Goal: Communication & Community: Answer question/provide support

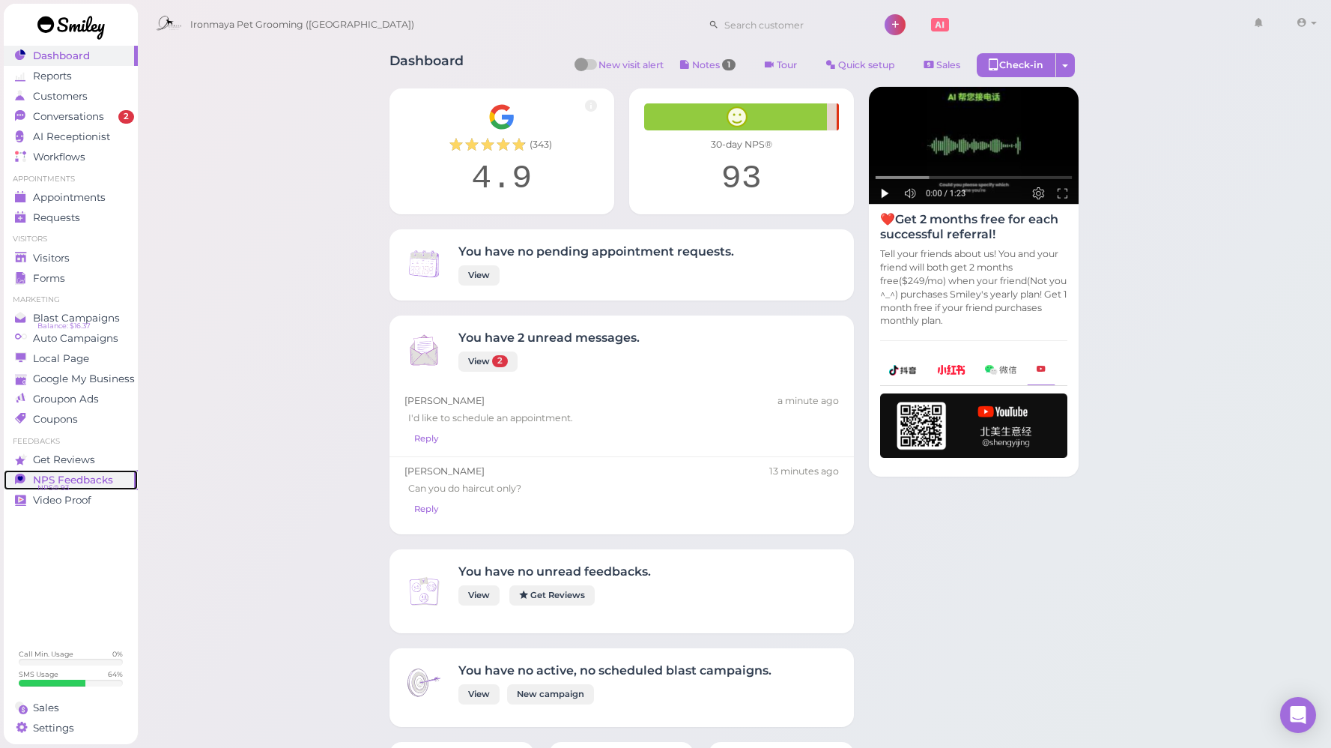
click at [73, 481] on span "NPS Feedbacks" at bounding box center [73, 480] width 80 height 13
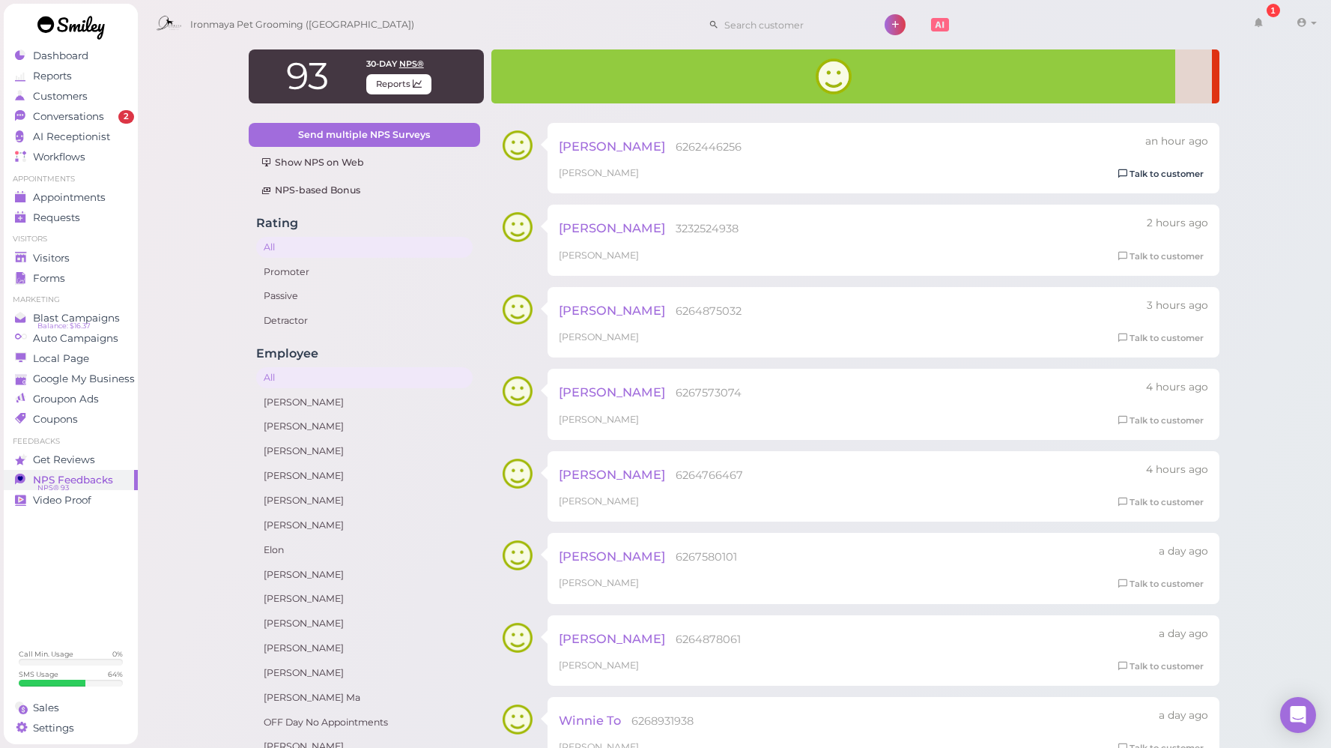
click at [1164, 168] on link "Talk to customer" at bounding box center [1161, 174] width 94 height 16
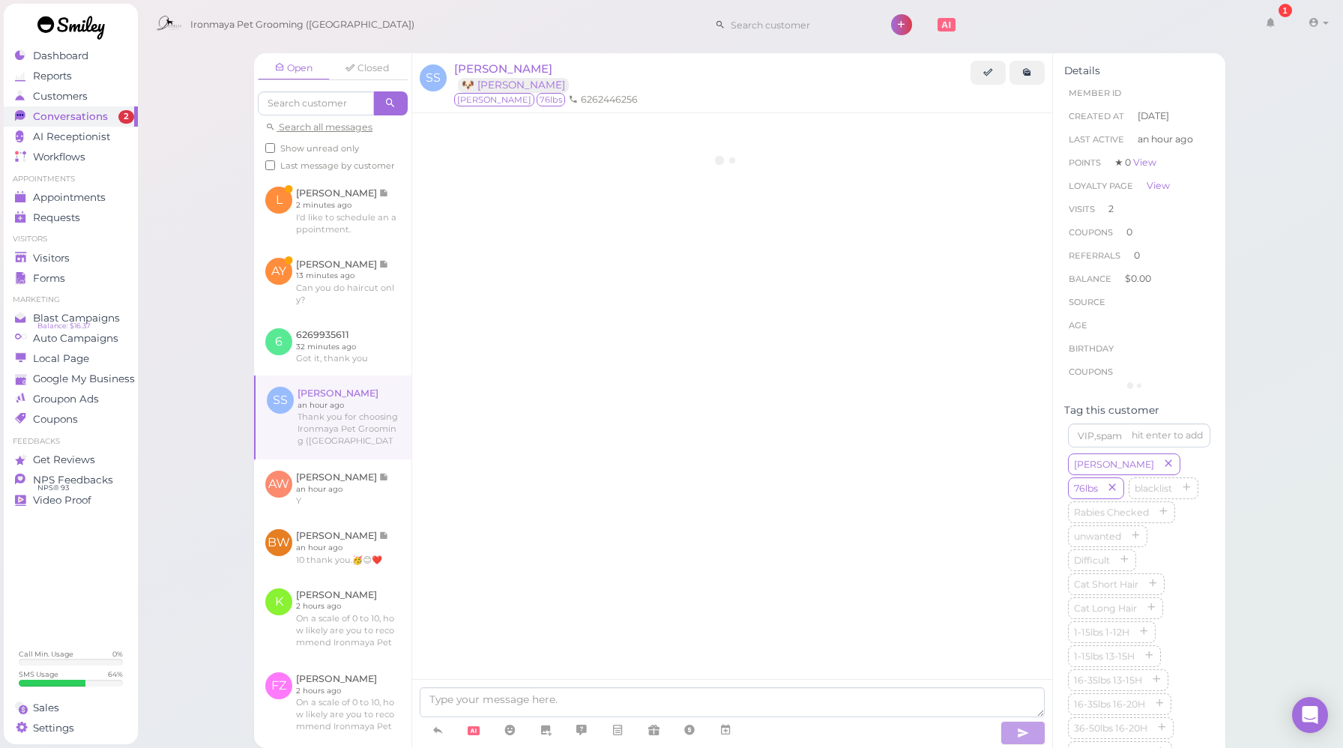
scroll to position [1543, 0]
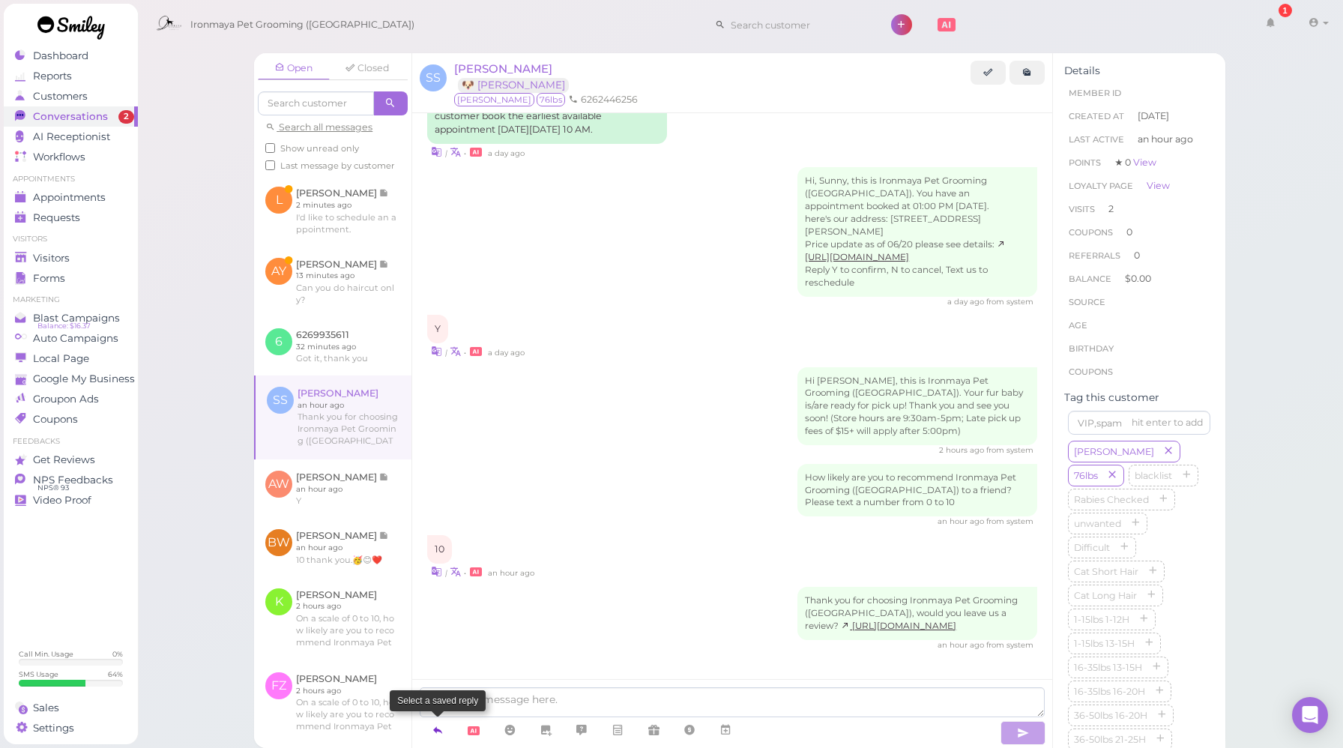
click at [436, 730] on icon at bounding box center [438, 729] width 12 height 15
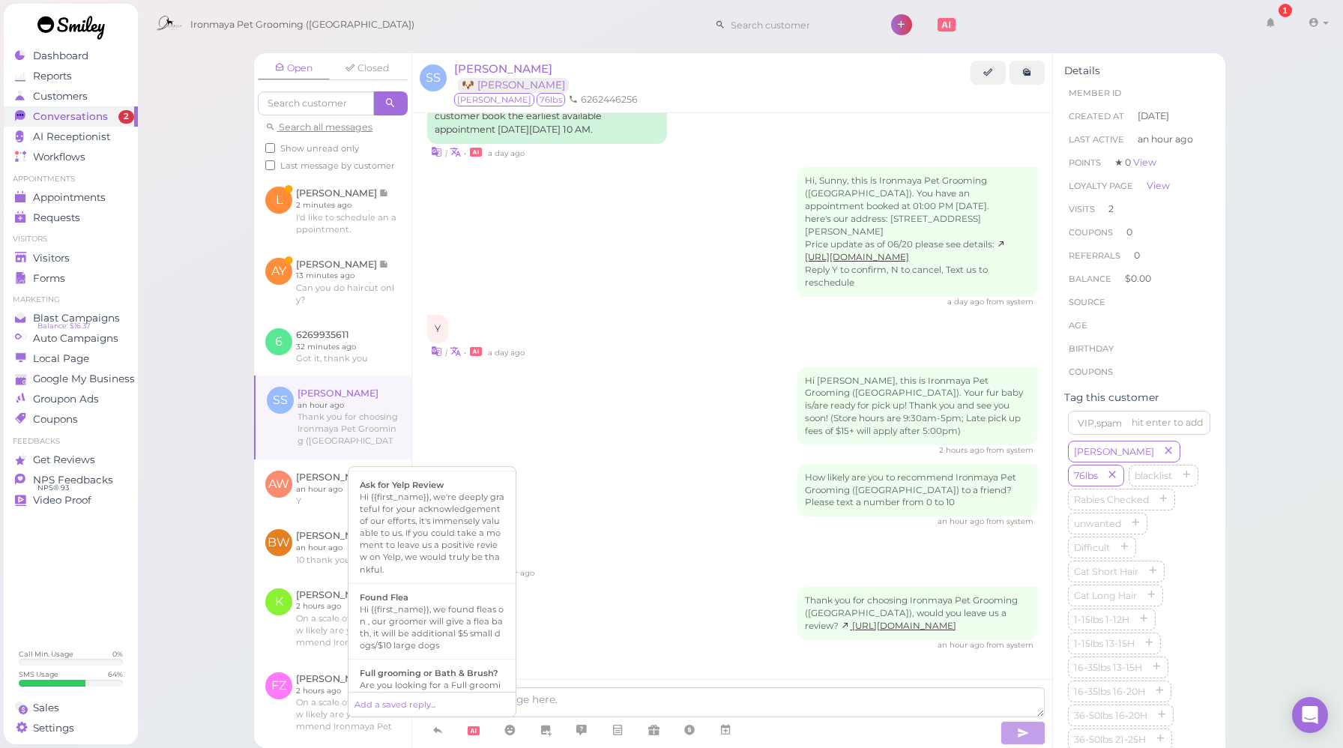
scroll to position [291, 0]
click at [433, 545] on div "Hi {{first_name}}, we're deeply grateful for your acknowledgement of our effort…" at bounding box center [432, 528] width 145 height 84
type textarea "Hi {{first_name}}, we're deeply grateful for your acknowledgement of our effort…"
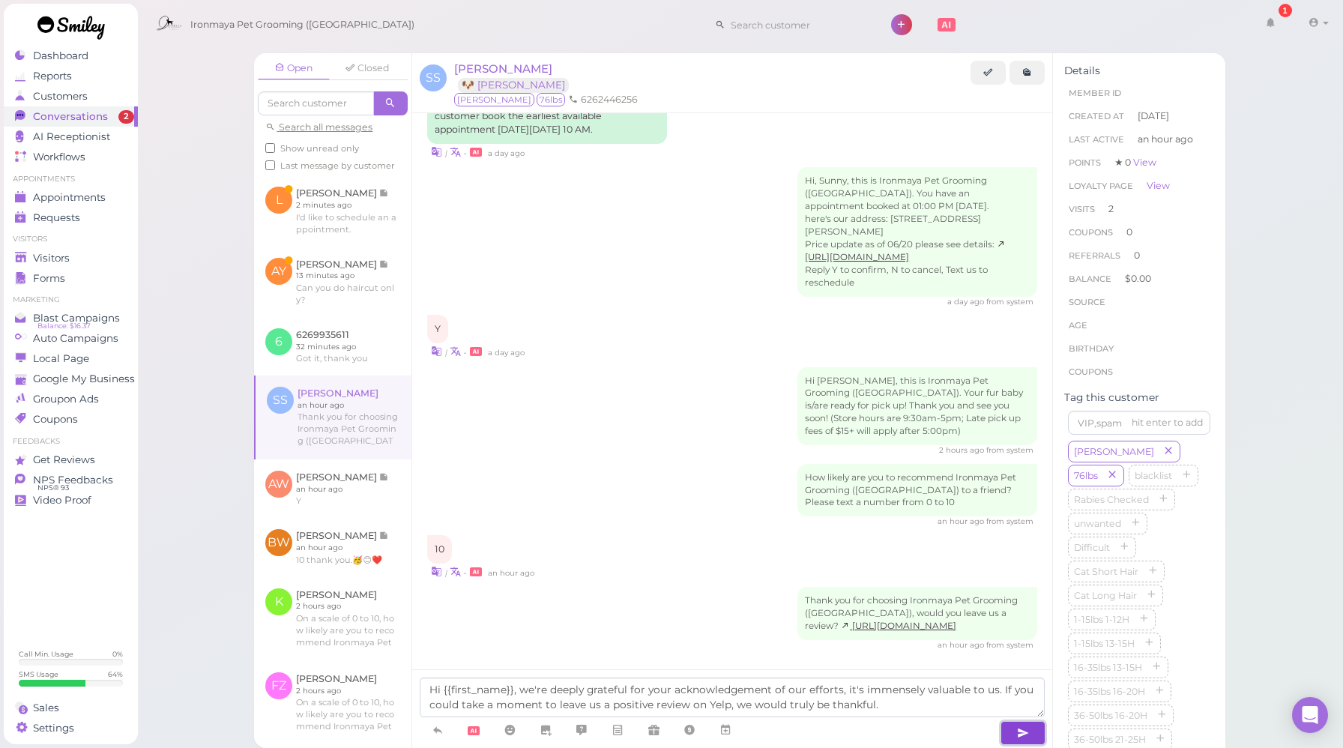
click at [1023, 731] on icon "button" at bounding box center [1023, 732] width 12 height 15
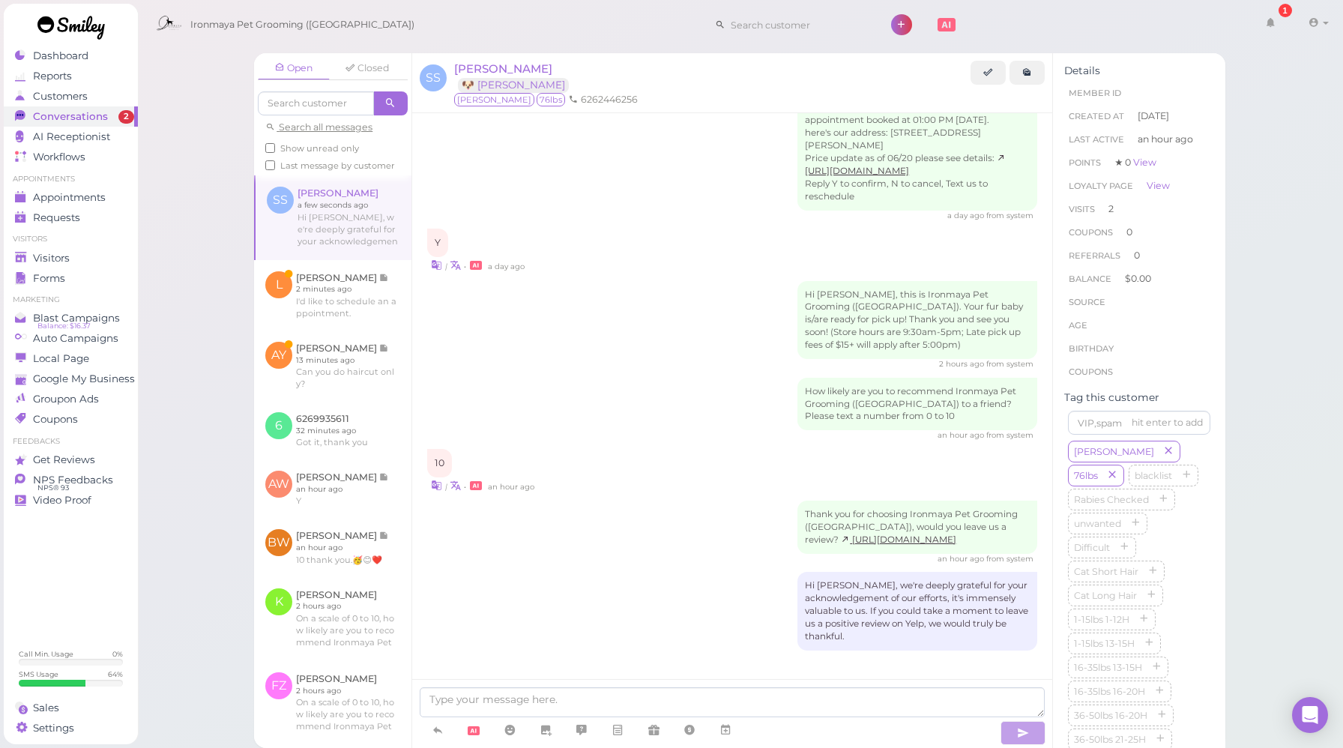
scroll to position [1630, 0]
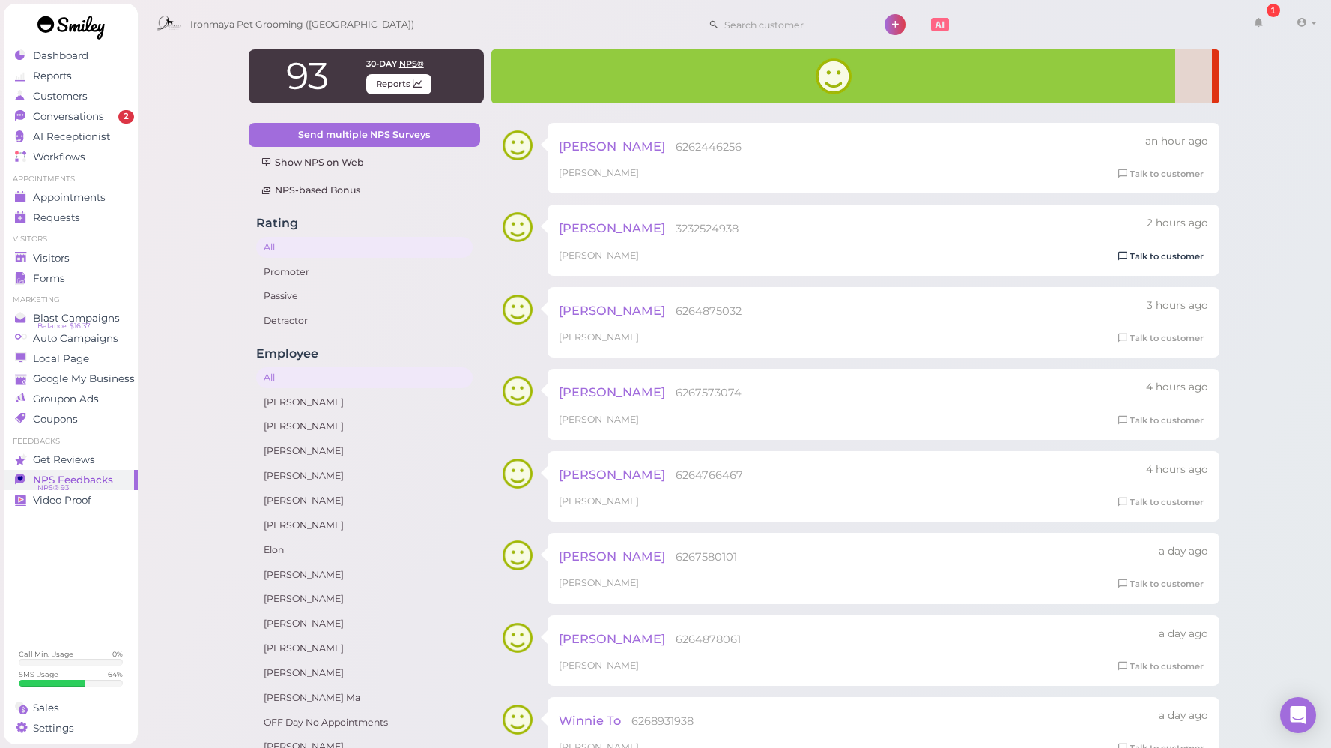
click at [1173, 261] on link "Talk to customer" at bounding box center [1161, 257] width 94 height 16
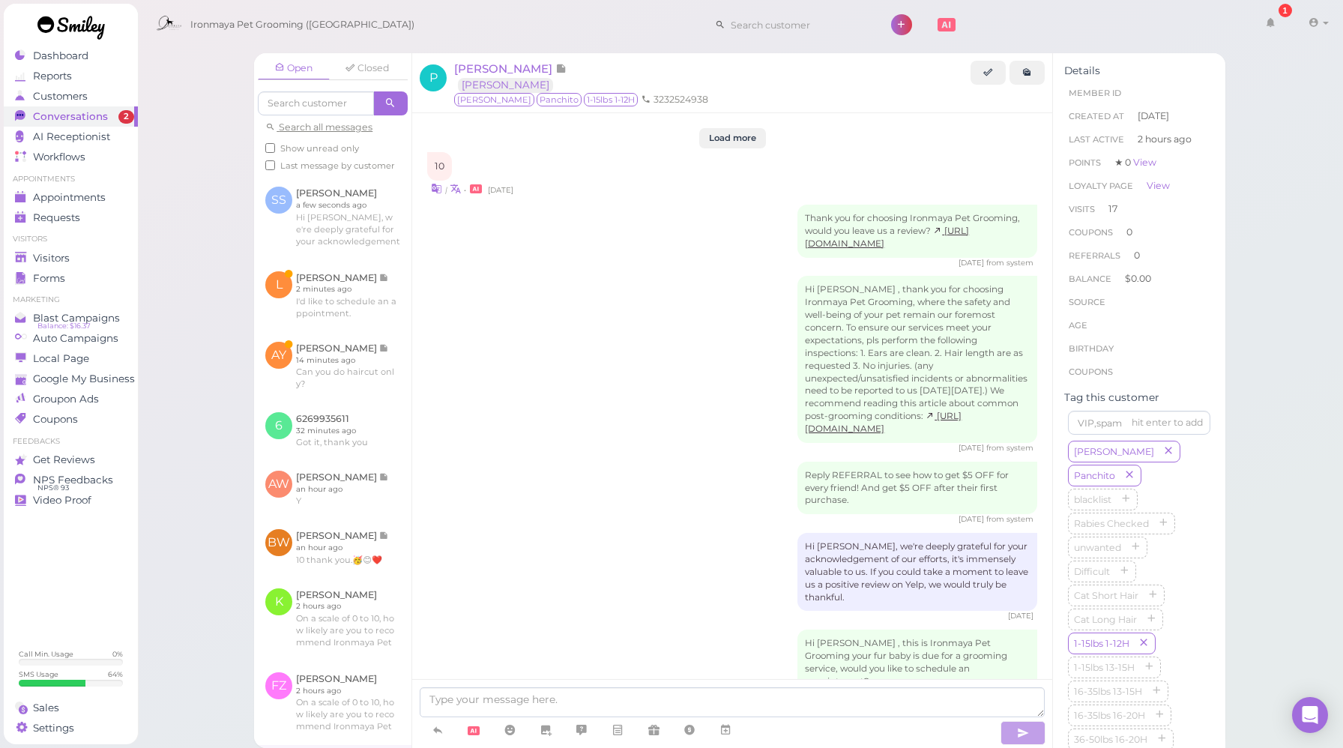
scroll to position [1874, 0]
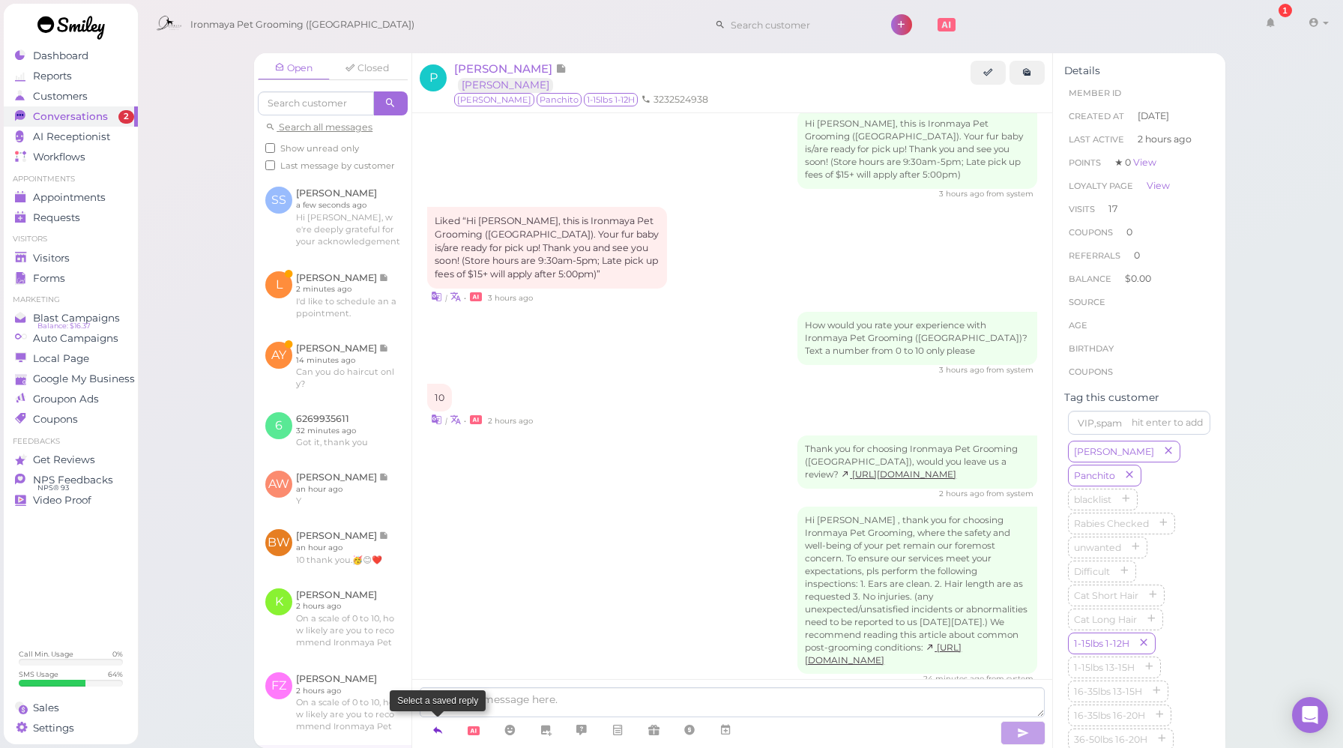
click at [438, 729] on icon at bounding box center [438, 729] width 12 height 15
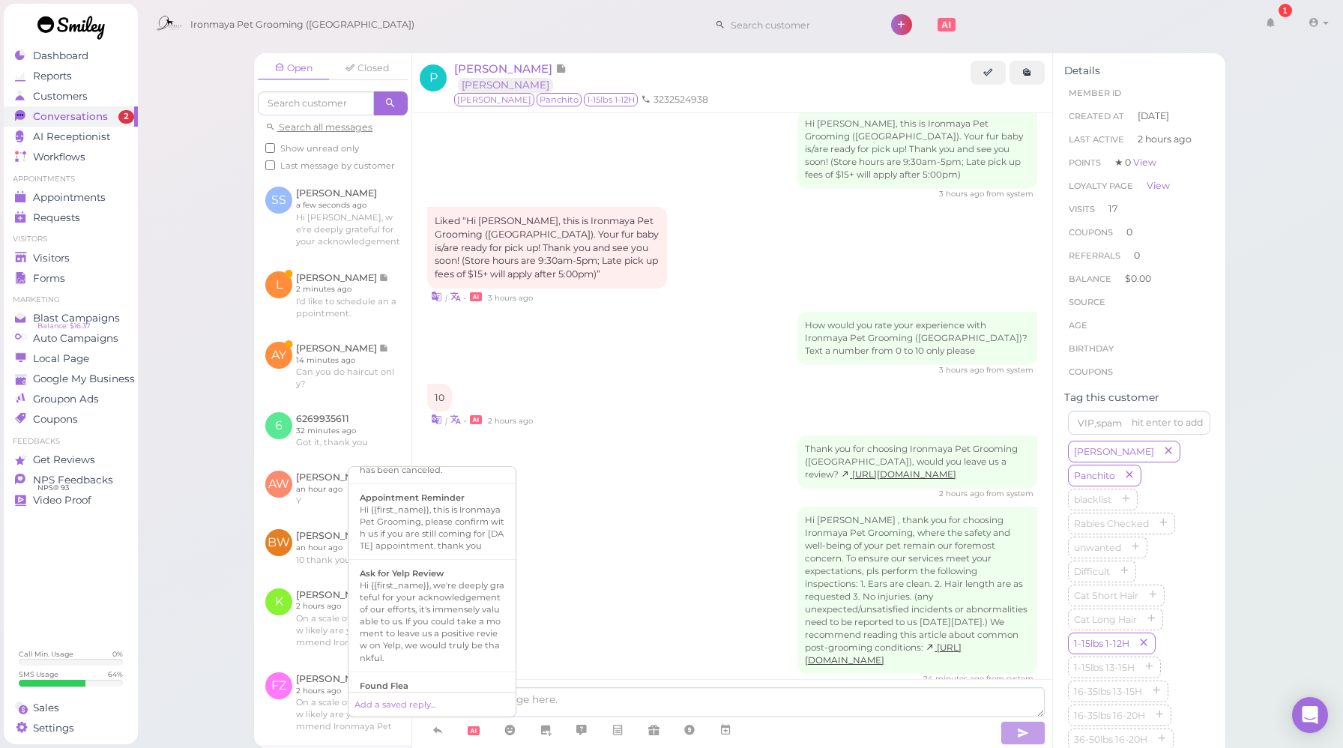
scroll to position [202, 0]
click at [460, 618] on div "Hi {{first_name}}, we're deeply grateful for your acknowledgement of our effort…" at bounding box center [432, 618] width 145 height 84
type textarea "Hi {{first_name}}, we're deeply grateful for your acknowledgement of our effort…"
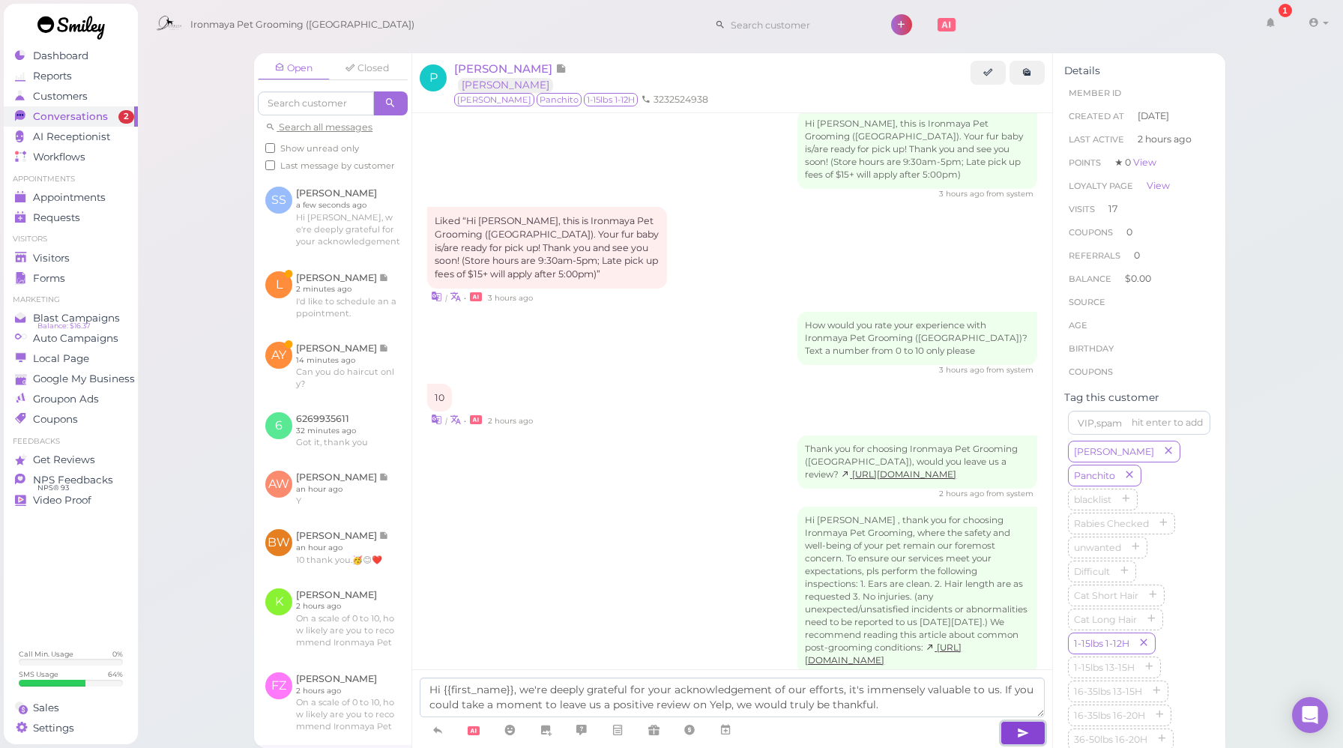
click at [1028, 728] on icon "button" at bounding box center [1023, 732] width 12 height 15
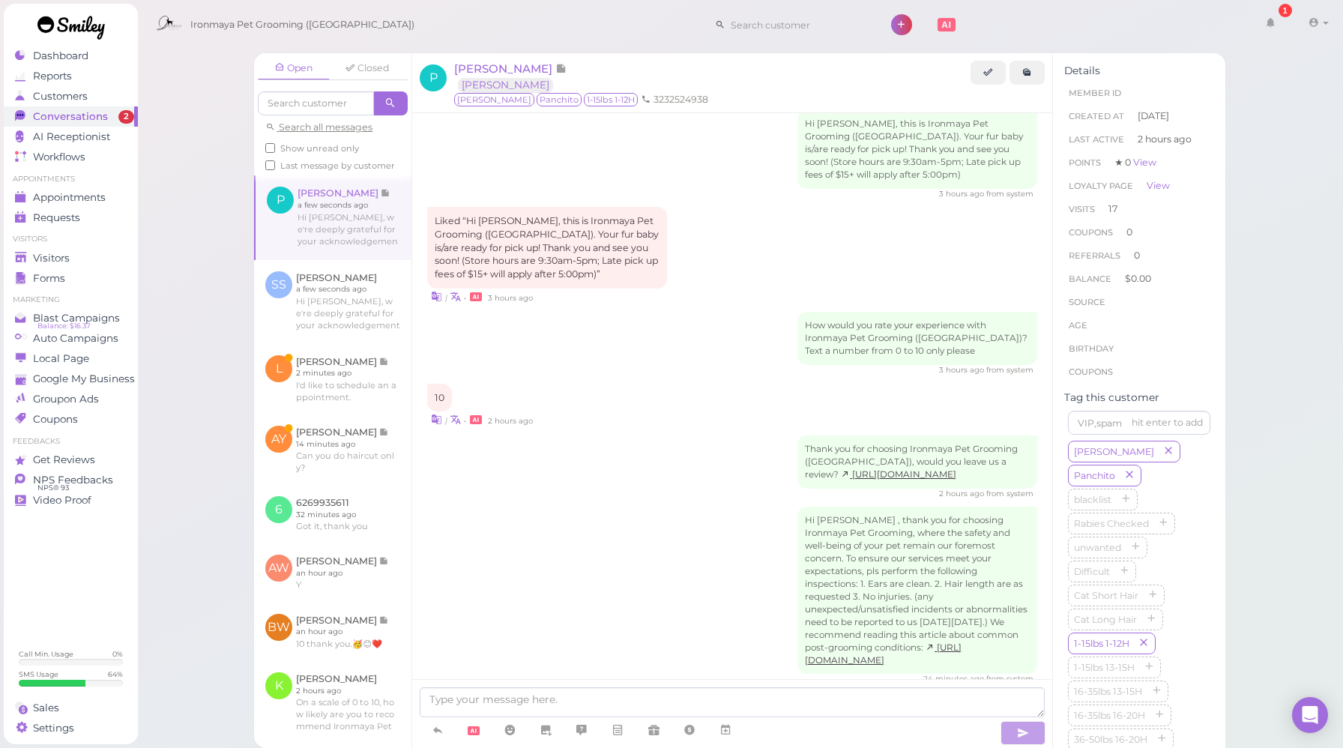
scroll to position [1960, 0]
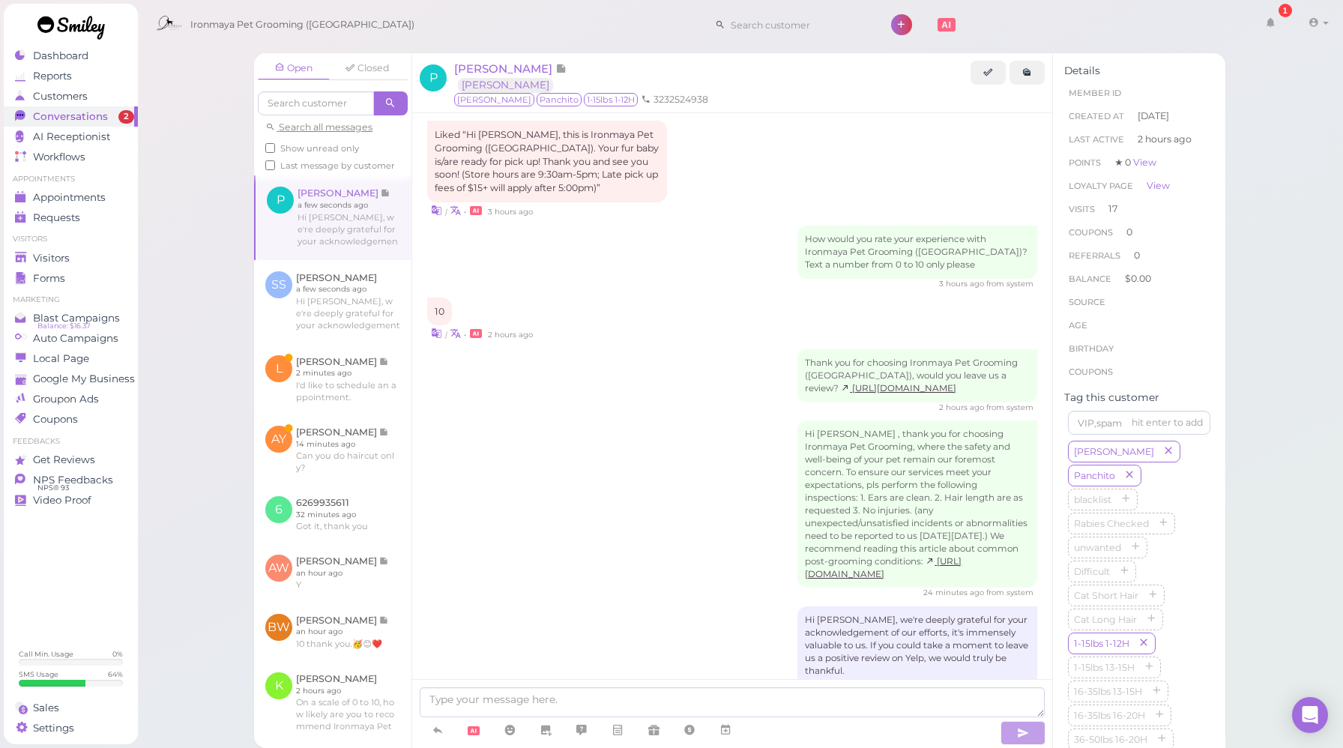
click at [662, 527] on div "Hi [PERSON_NAME] , thank you for choosing Ironmaya Pet Grooming, where the safe…" at bounding box center [732, 509] width 610 height 178
click at [1310, 23] on icon at bounding box center [1313, 22] width 10 height 13
click at [1138, 22] on div "Ironmaya Pet Grooming ([GEOGRAPHIC_DATA]) 1 Account" at bounding box center [740, 25] width 1185 height 43
click at [1318, 25] on span at bounding box center [1314, 22] width 13 height 11
click at [1266, 109] on link "Logout" at bounding box center [1283, 113] width 122 height 18
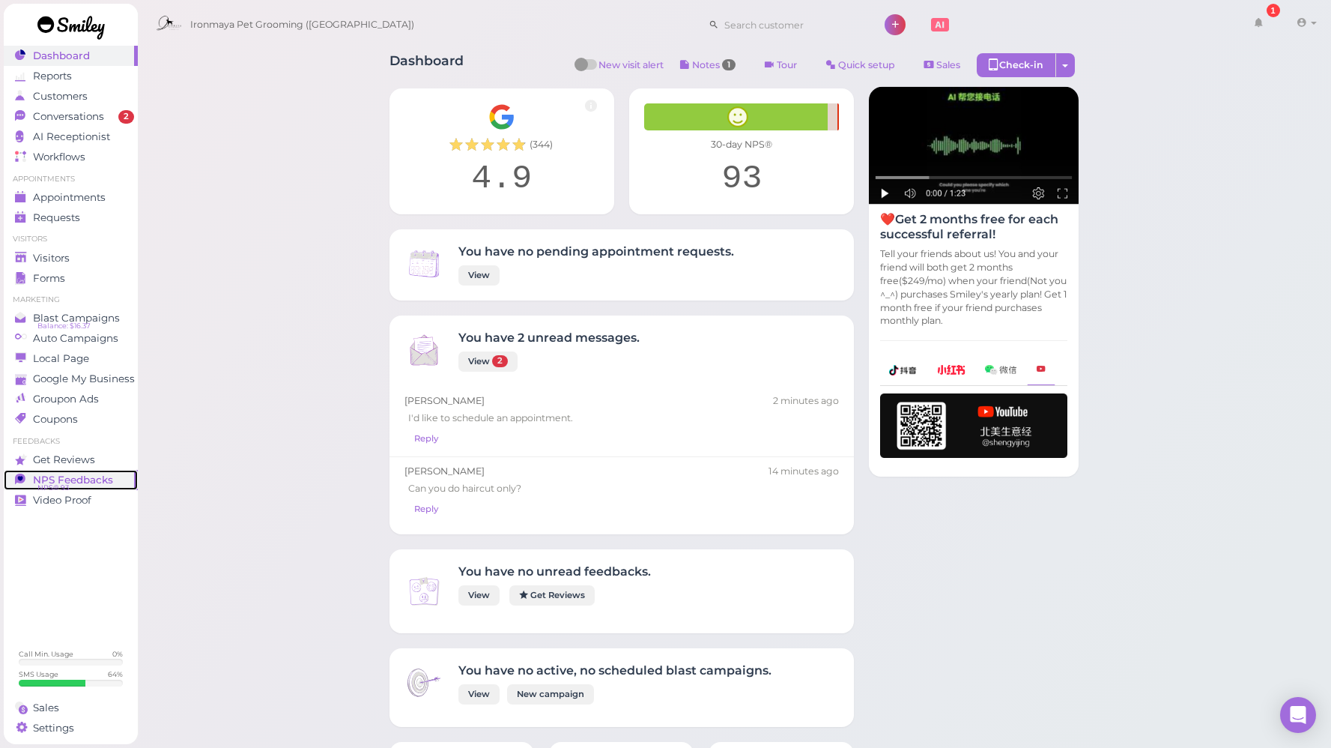
click at [72, 480] on span "NPS Feedbacks" at bounding box center [73, 480] width 80 height 13
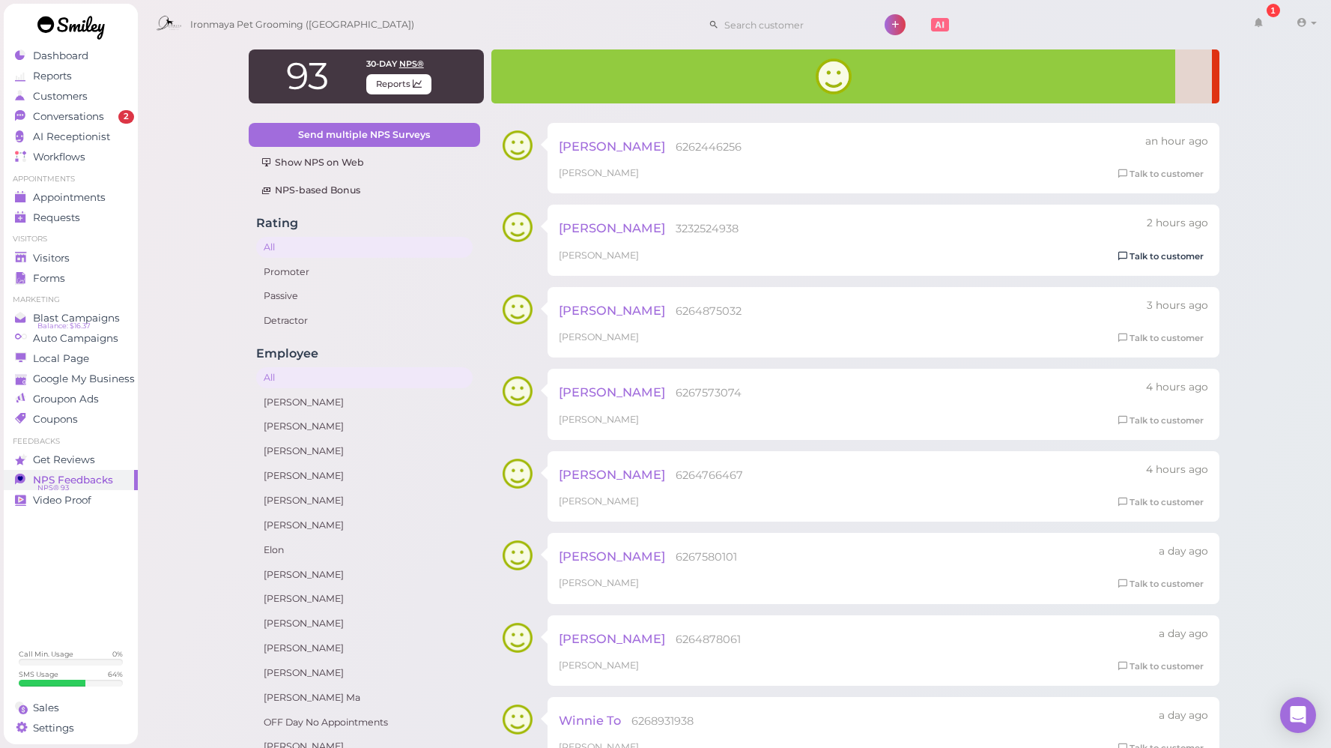
click at [1136, 255] on link "Talk to customer" at bounding box center [1161, 257] width 94 height 16
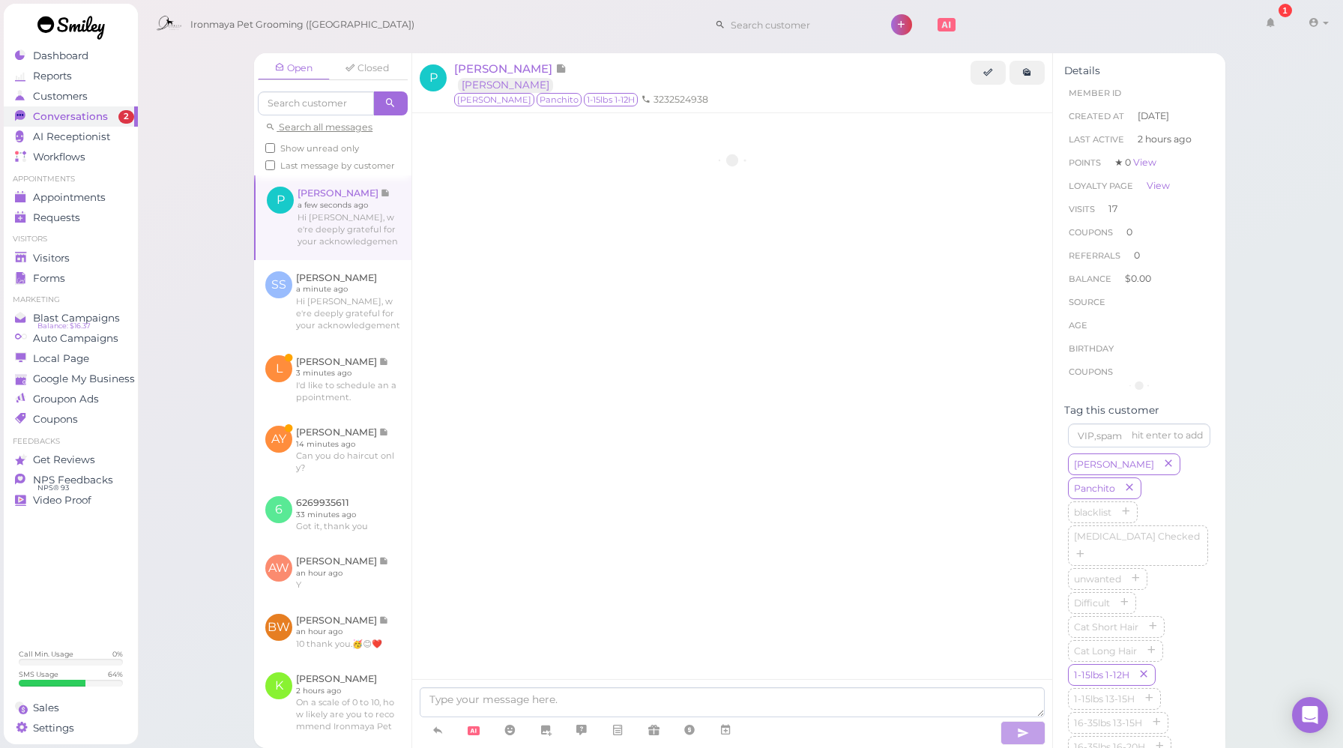
scroll to position [1918, 0]
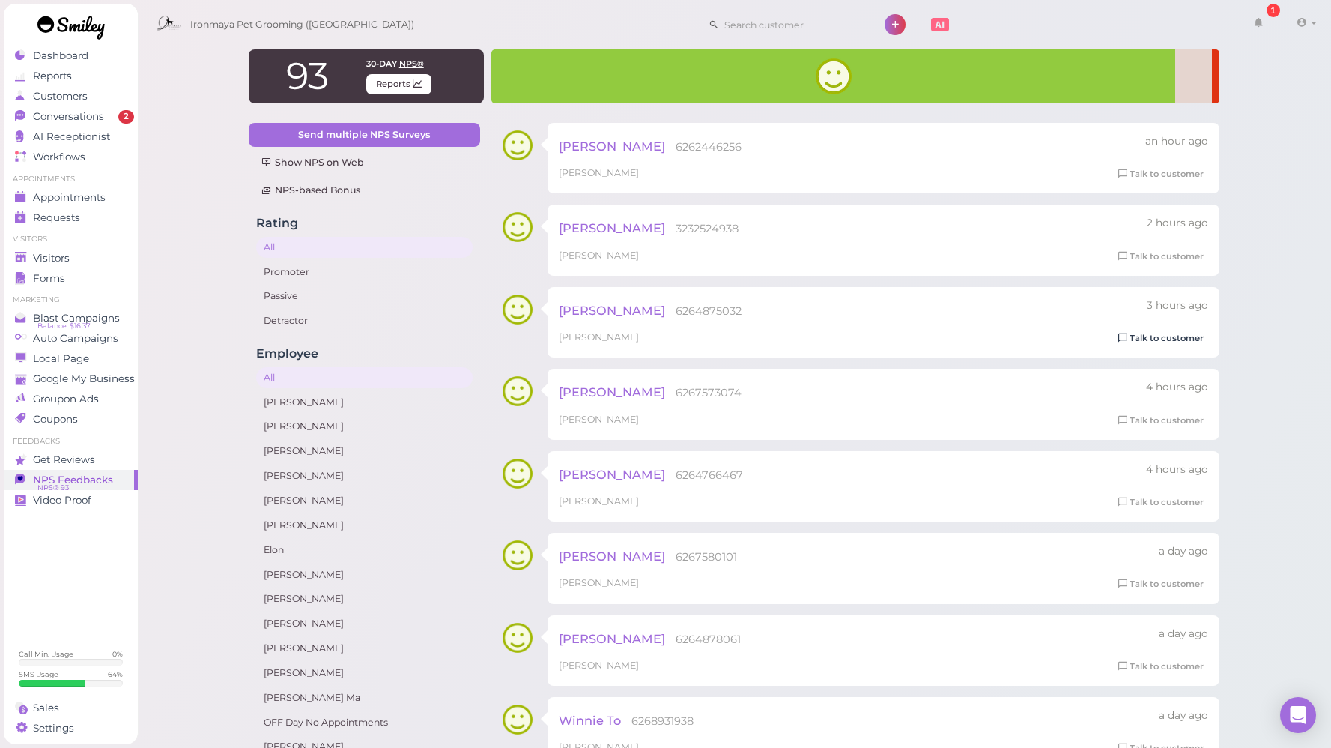
click at [1152, 341] on link "Talk to customer" at bounding box center [1161, 338] width 94 height 16
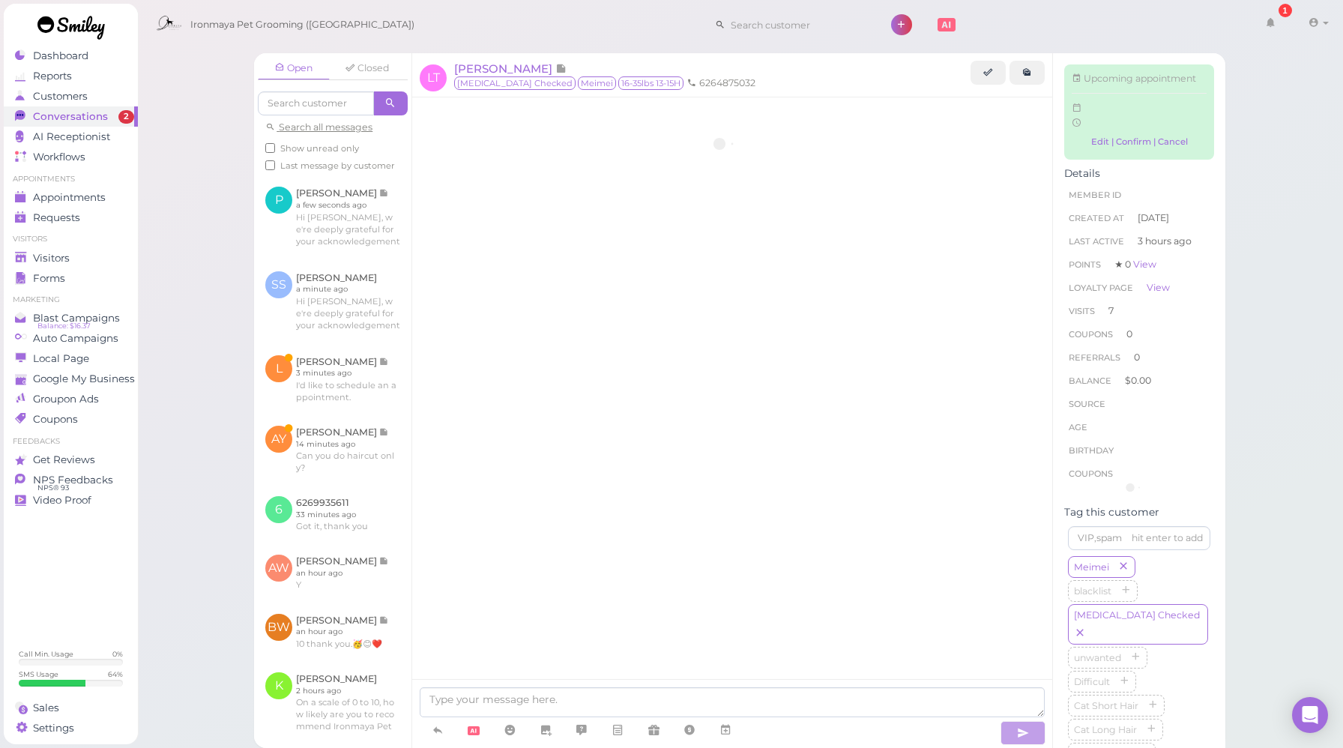
scroll to position [2500, 0]
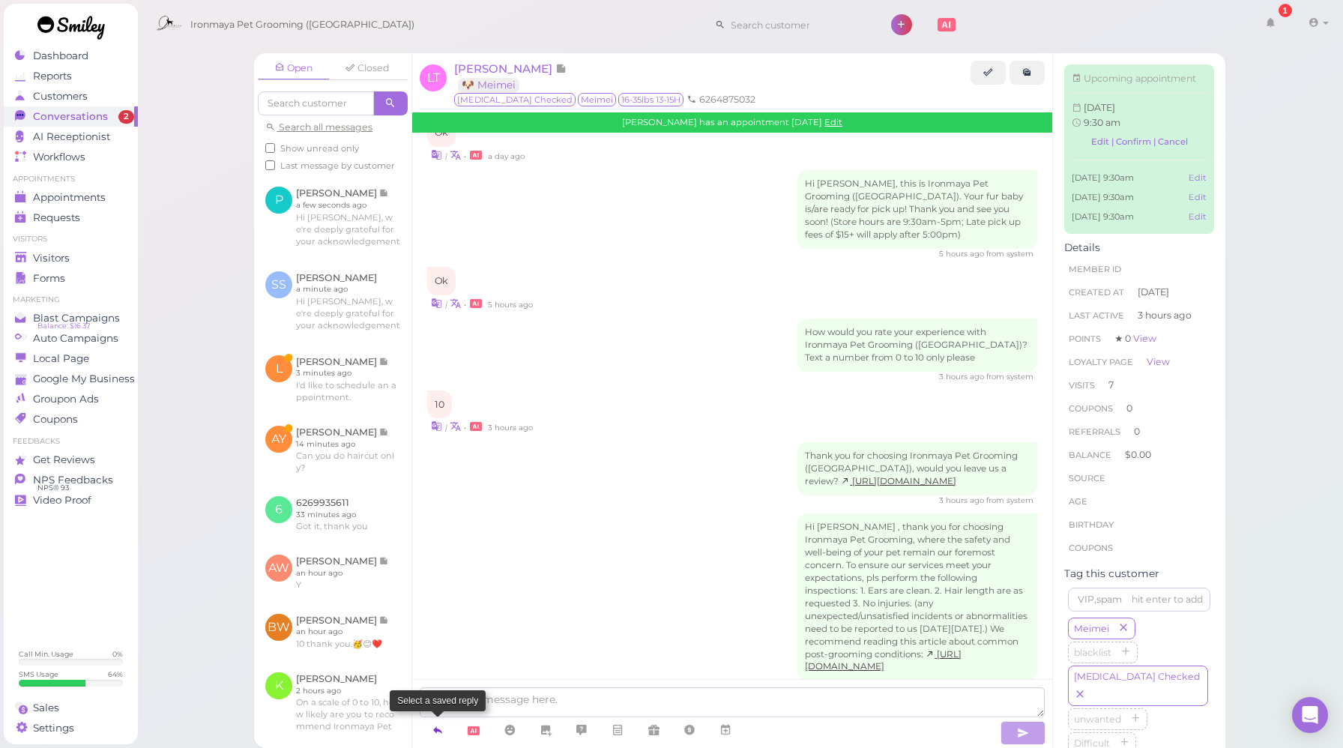
click at [433, 726] on icon at bounding box center [438, 729] width 12 height 15
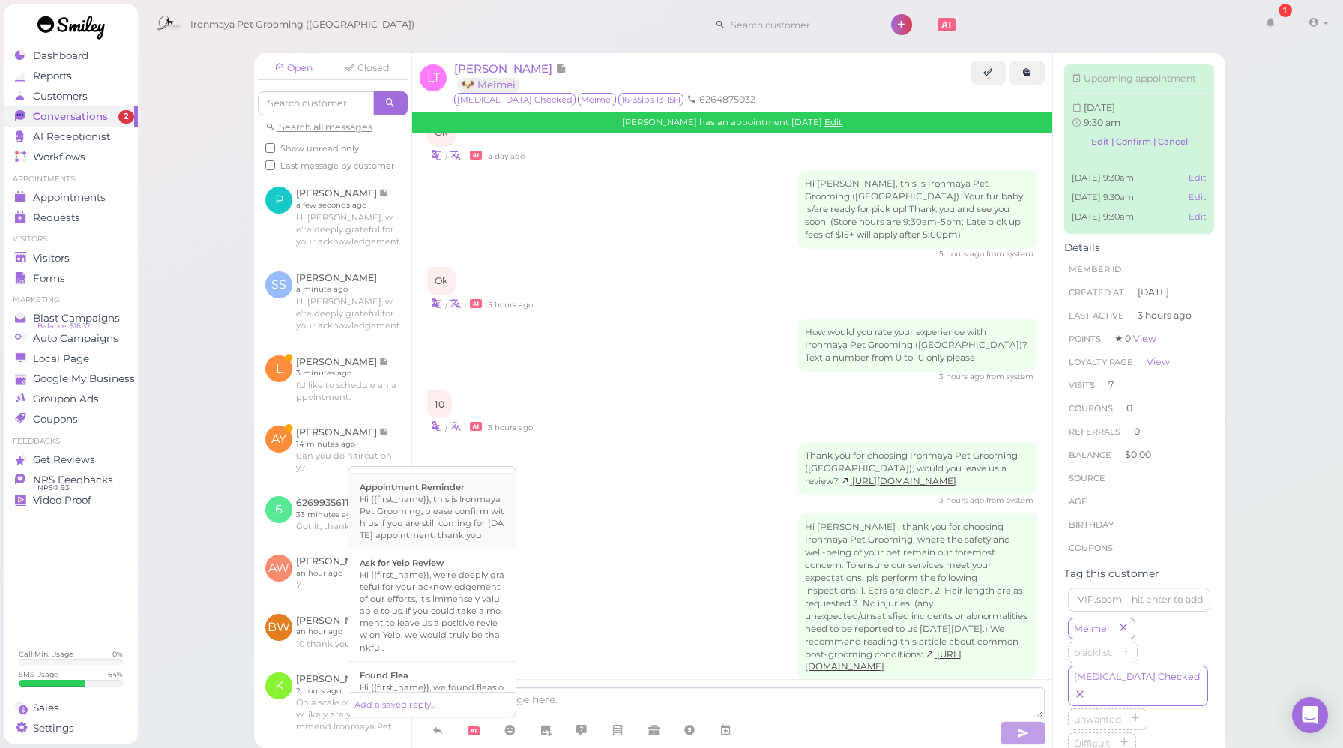
scroll to position [220, 0]
click at [456, 604] on div "Hi {{first_name}}, we're deeply grateful for your acknowledgement of our effort…" at bounding box center [432, 600] width 145 height 84
type textarea "Hi {{first_name}}, we're deeply grateful for your acknowledgement of our effort…"
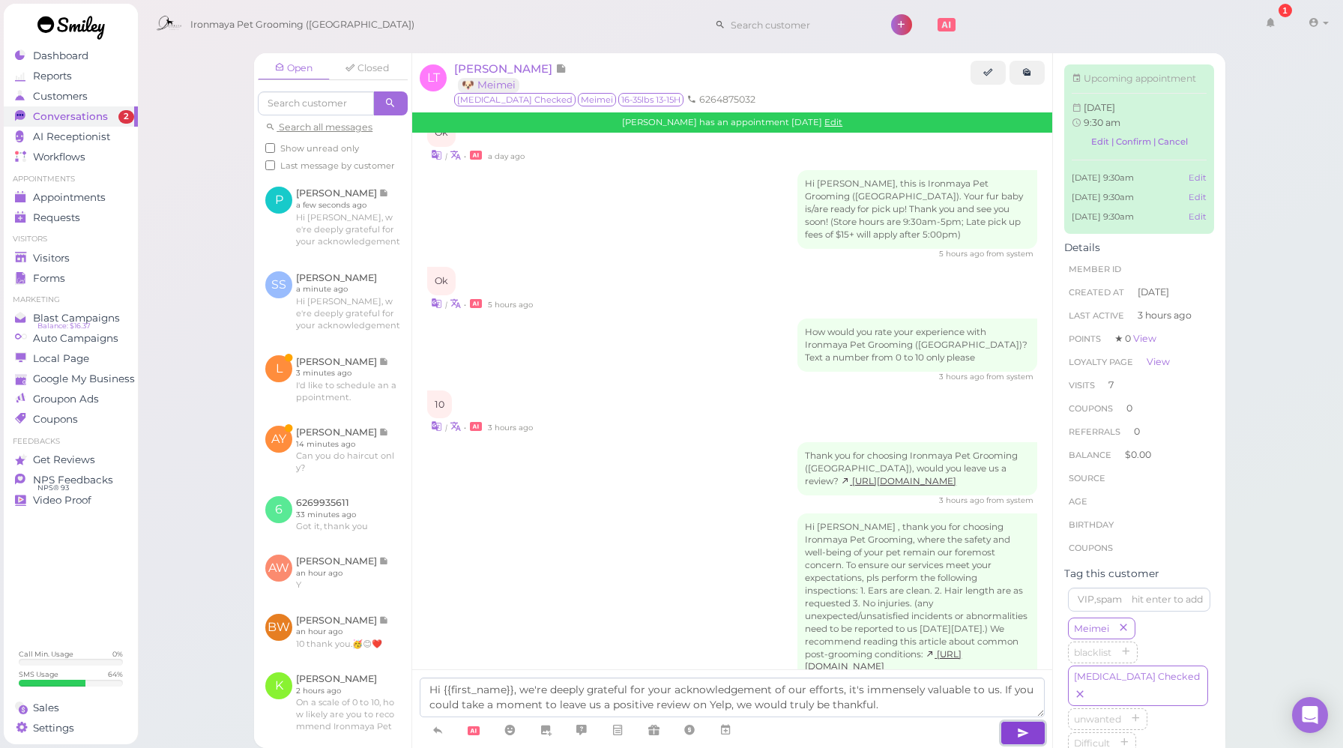
click at [1031, 735] on button "button" at bounding box center [1022, 733] width 45 height 24
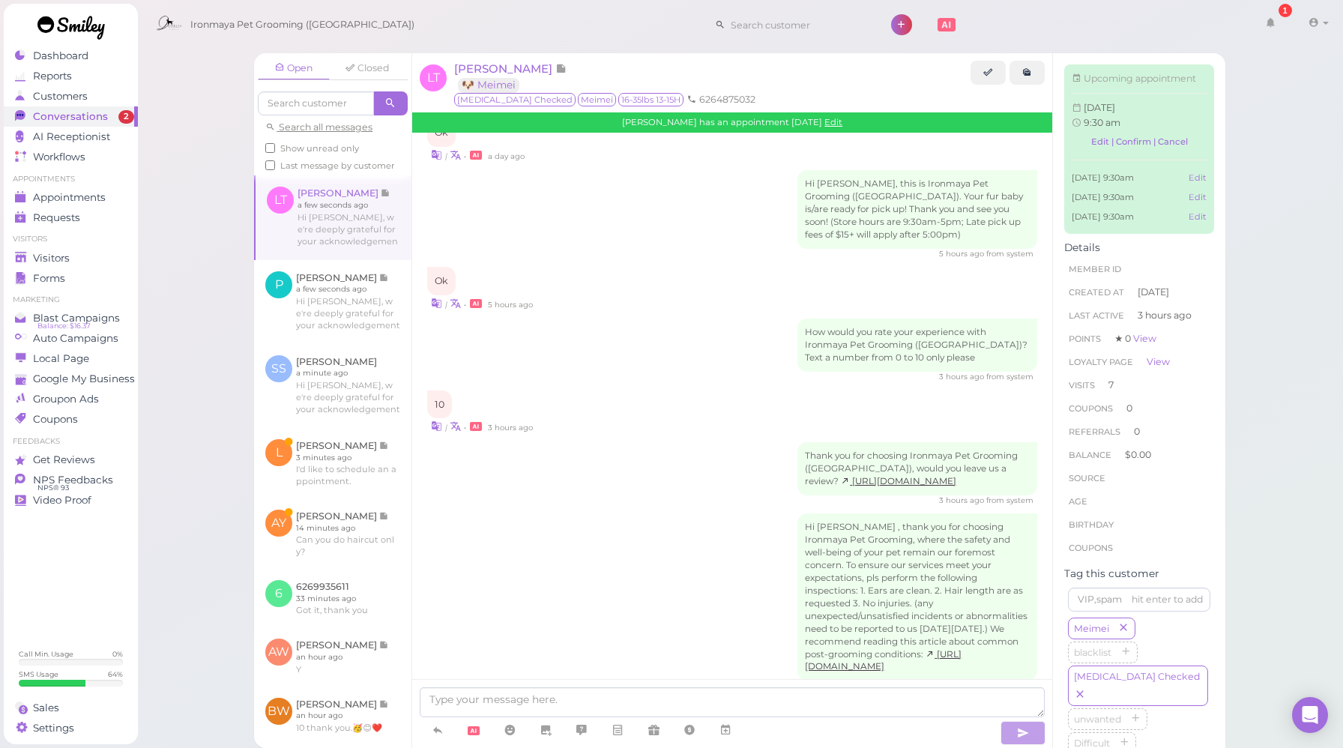
scroll to position [2586, 0]
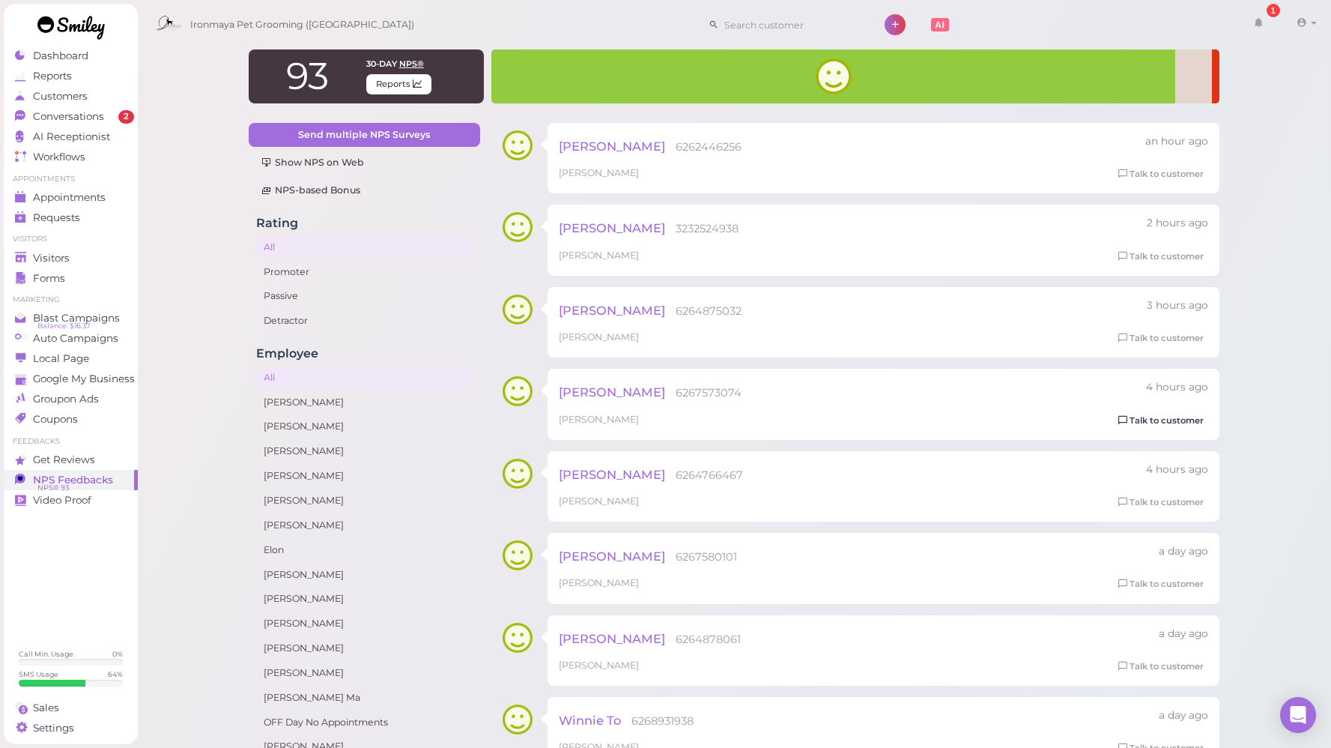
click at [1136, 416] on link "Talk to customer" at bounding box center [1161, 421] width 94 height 16
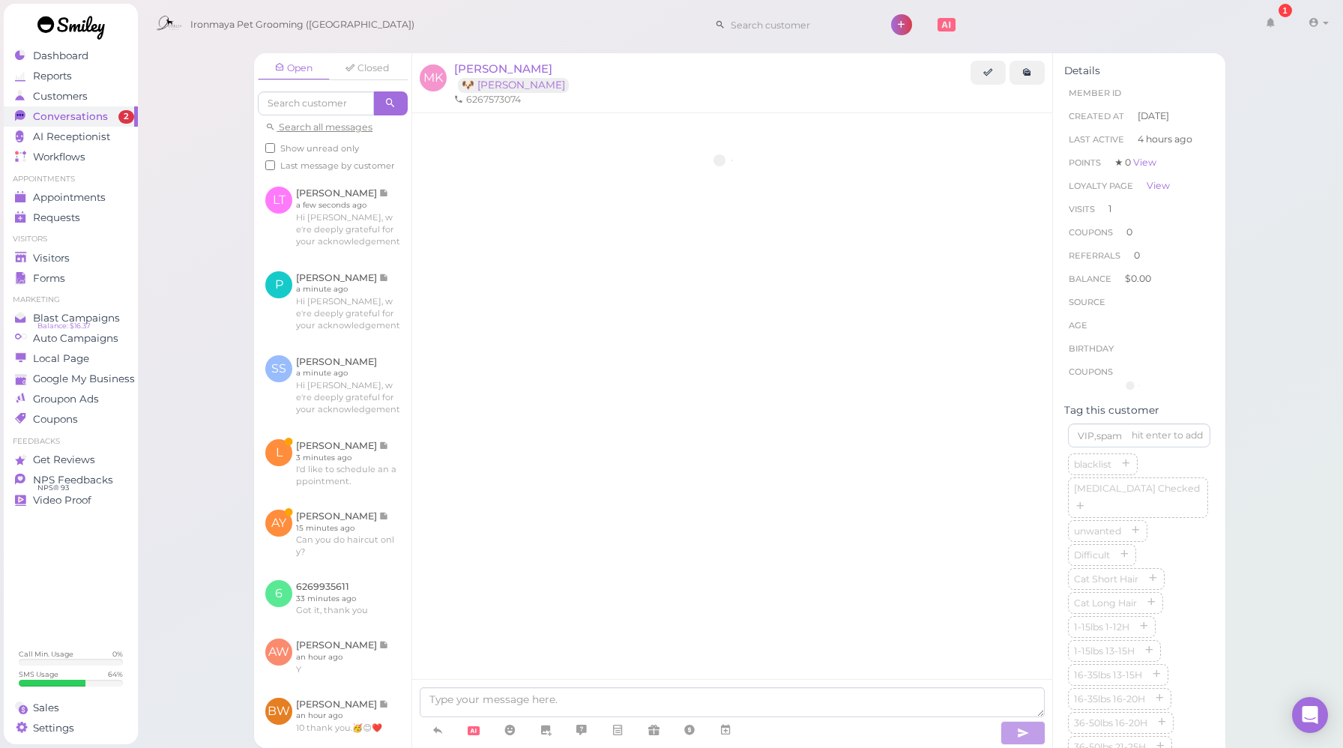
scroll to position [1014, 0]
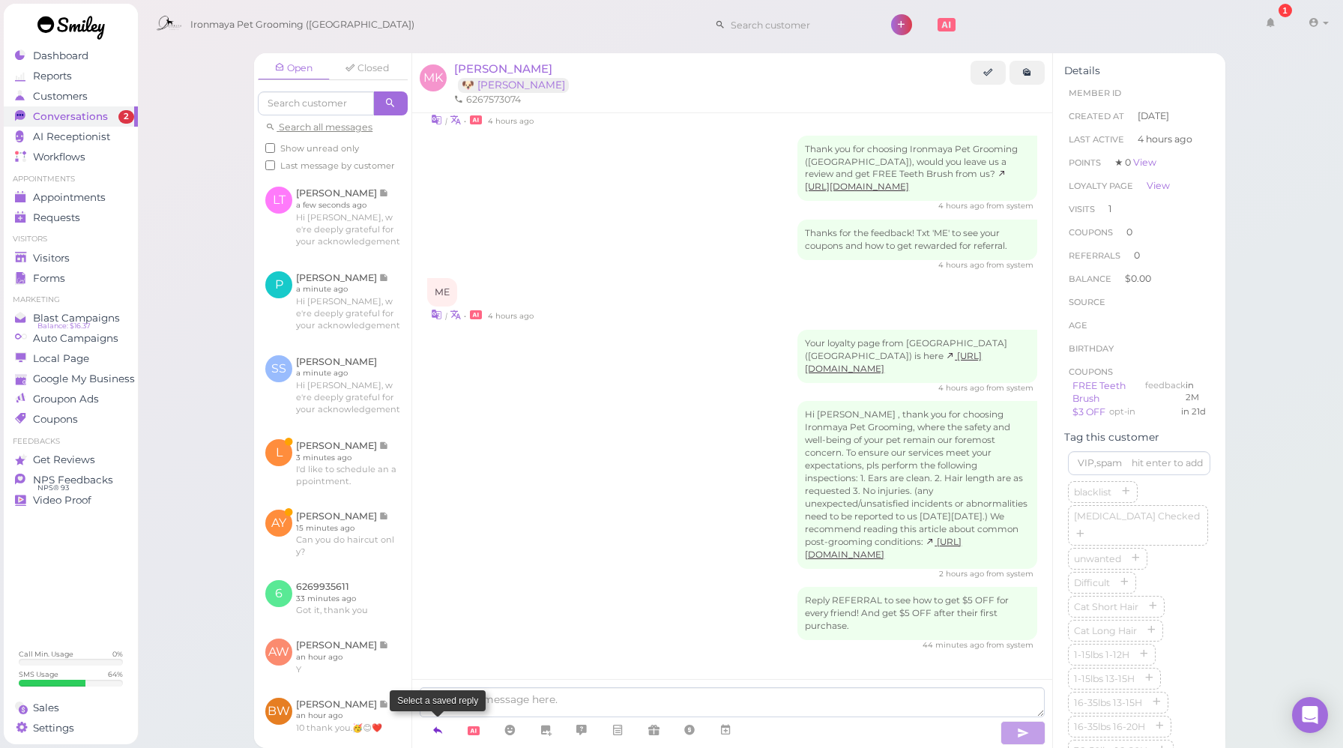
click at [435, 729] on icon at bounding box center [438, 729] width 12 height 15
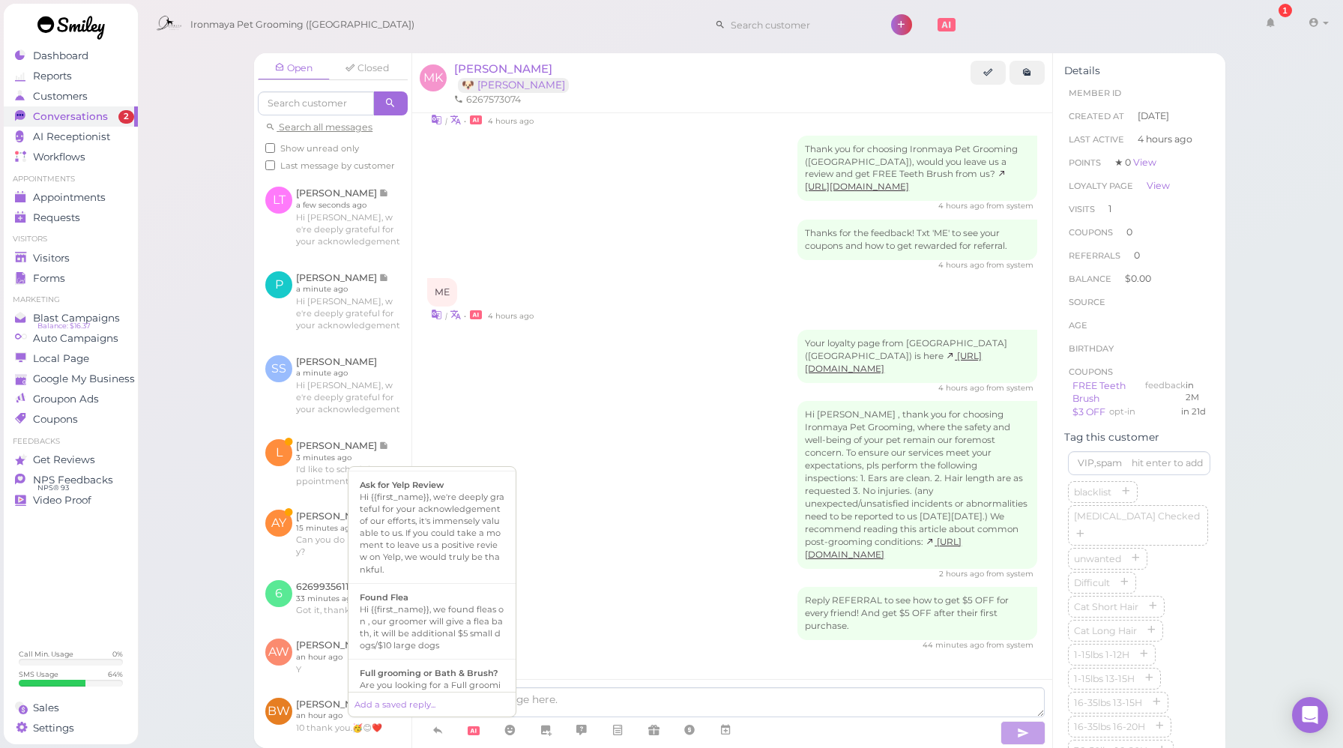
scroll to position [289, 0]
click at [433, 558] on div "Hi {{first_name}}, we're deeply grateful for your acknowledgement of our effort…" at bounding box center [432, 531] width 145 height 84
type textarea "Hi {{first_name}}, we're deeply grateful for your acknowledgement of our effort…"
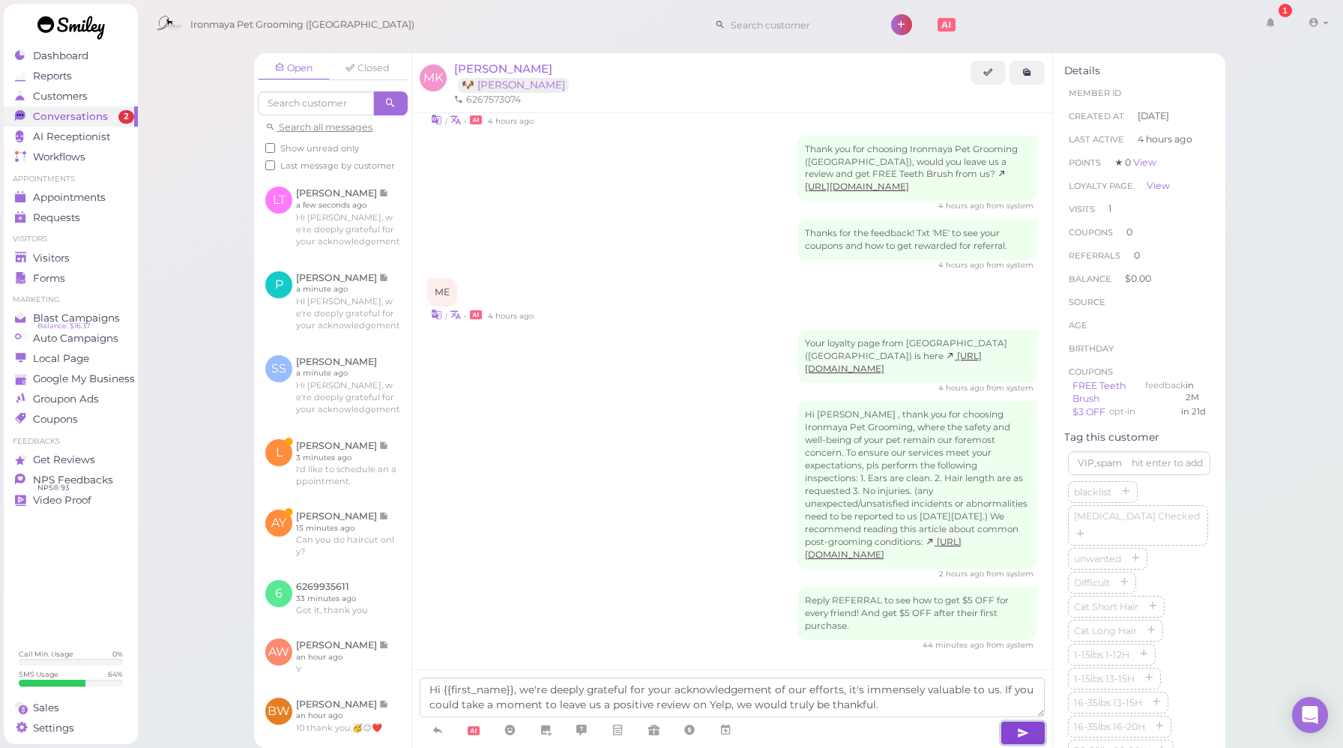
click at [1025, 737] on icon "button" at bounding box center [1023, 732] width 12 height 15
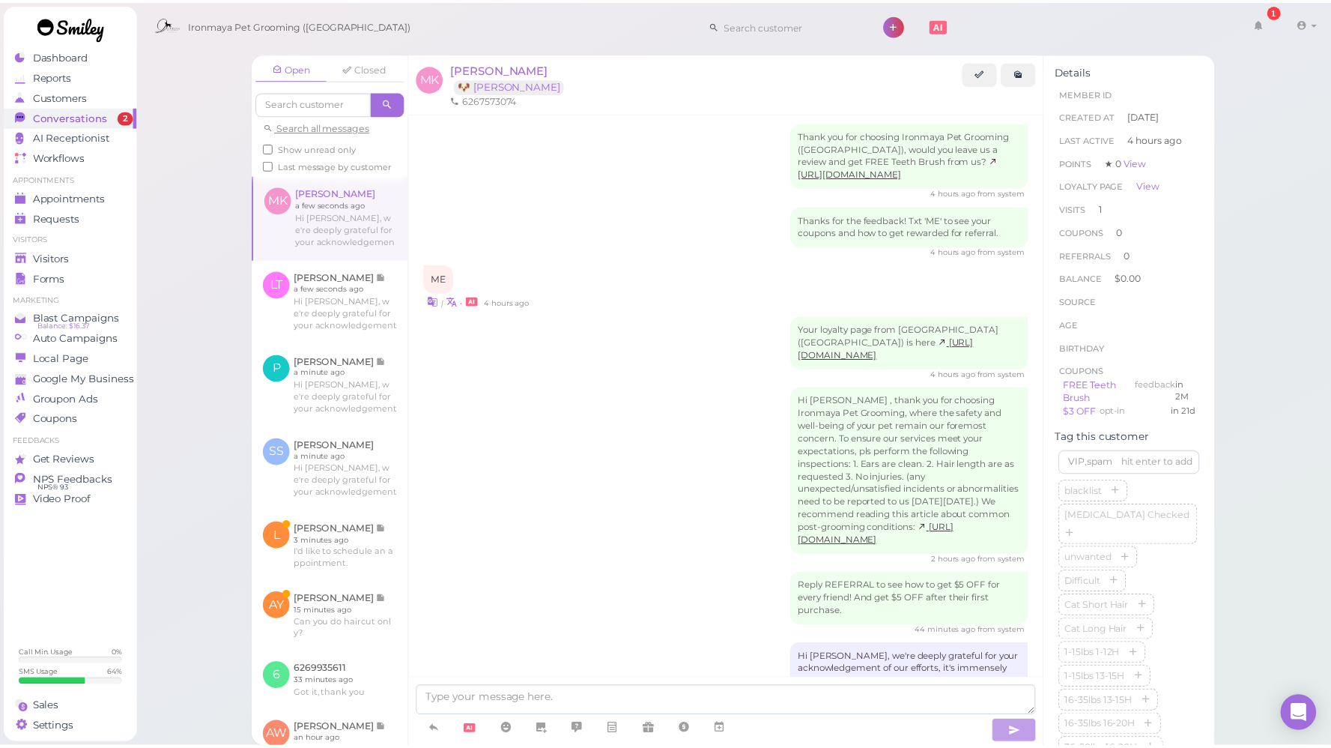
scroll to position [1101, 0]
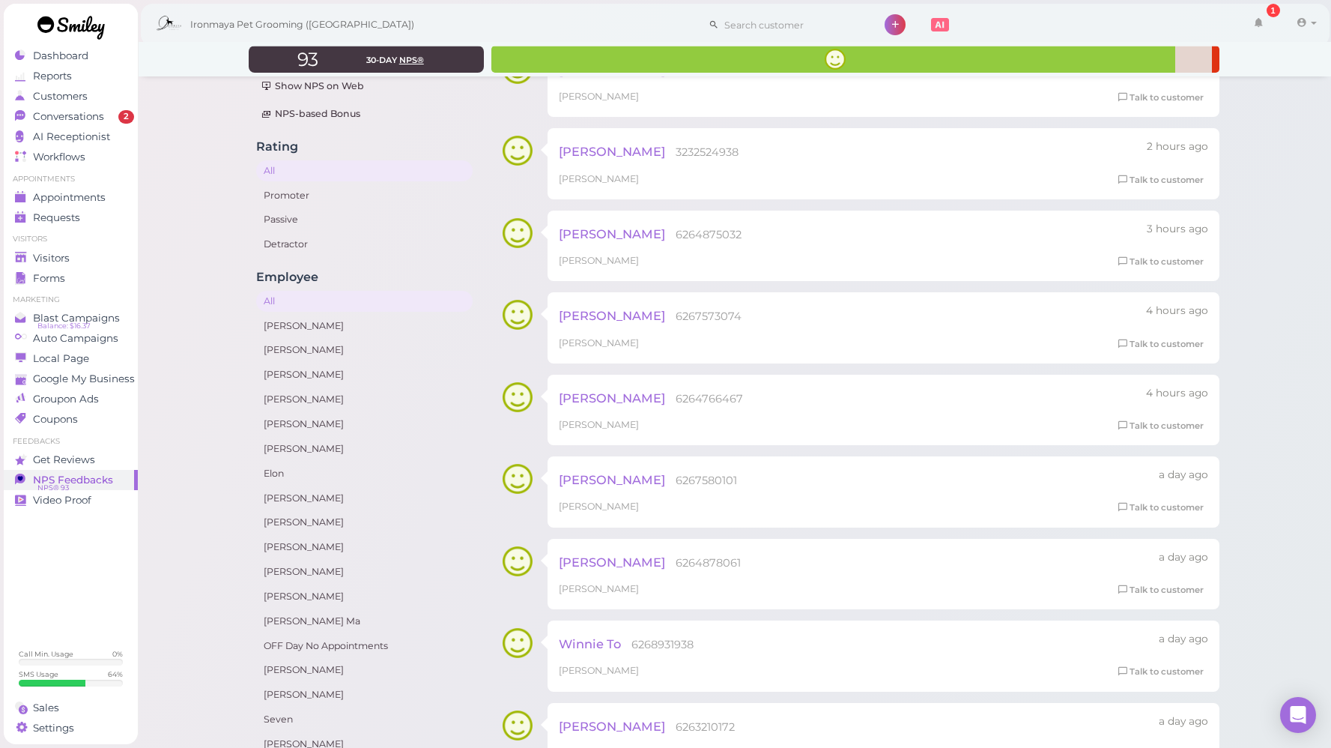
scroll to position [139, 0]
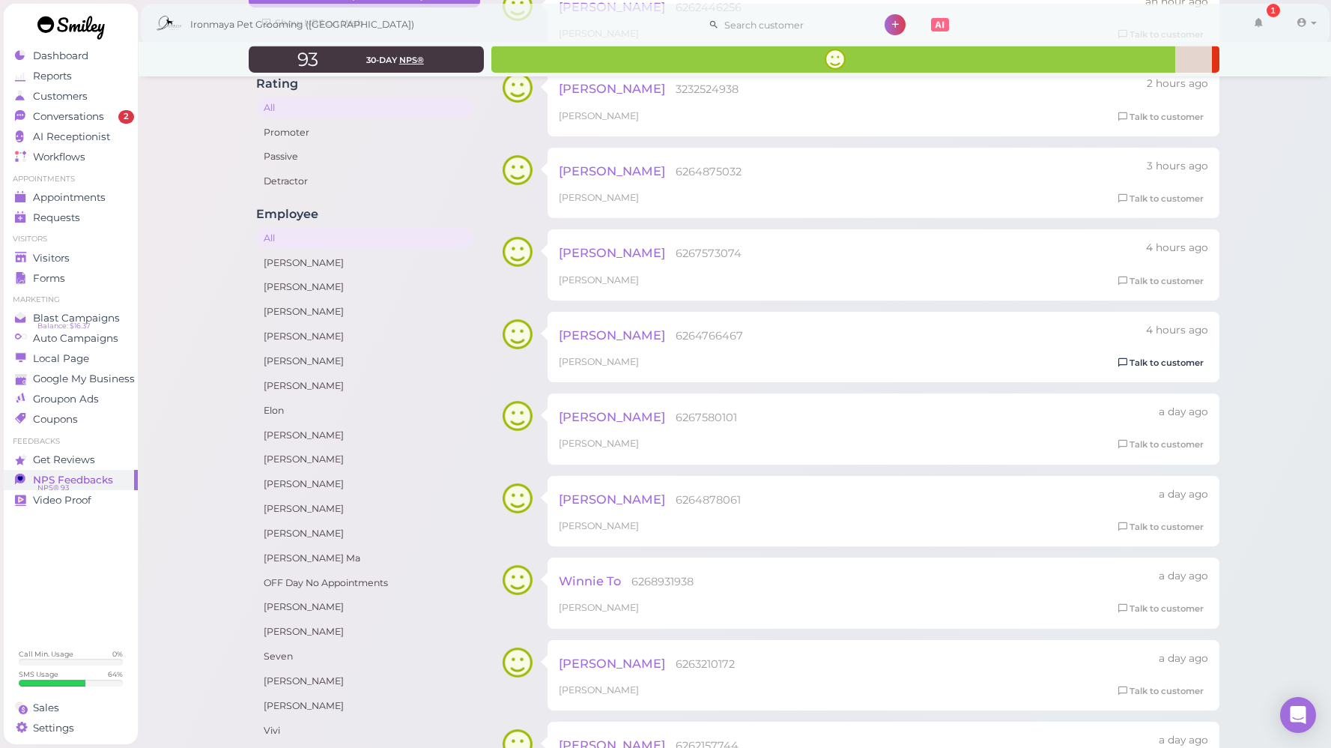
click at [1137, 360] on link "Talk to customer" at bounding box center [1161, 363] width 94 height 16
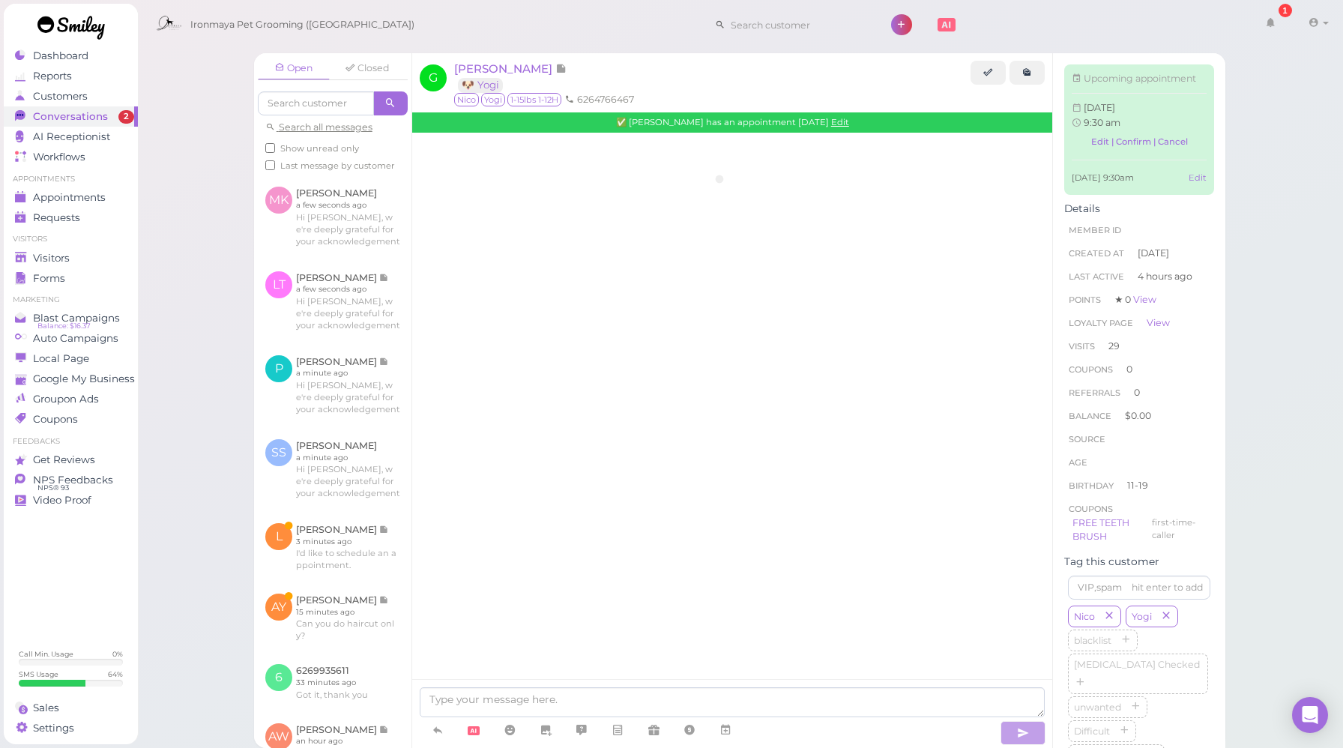
scroll to position [2165, 0]
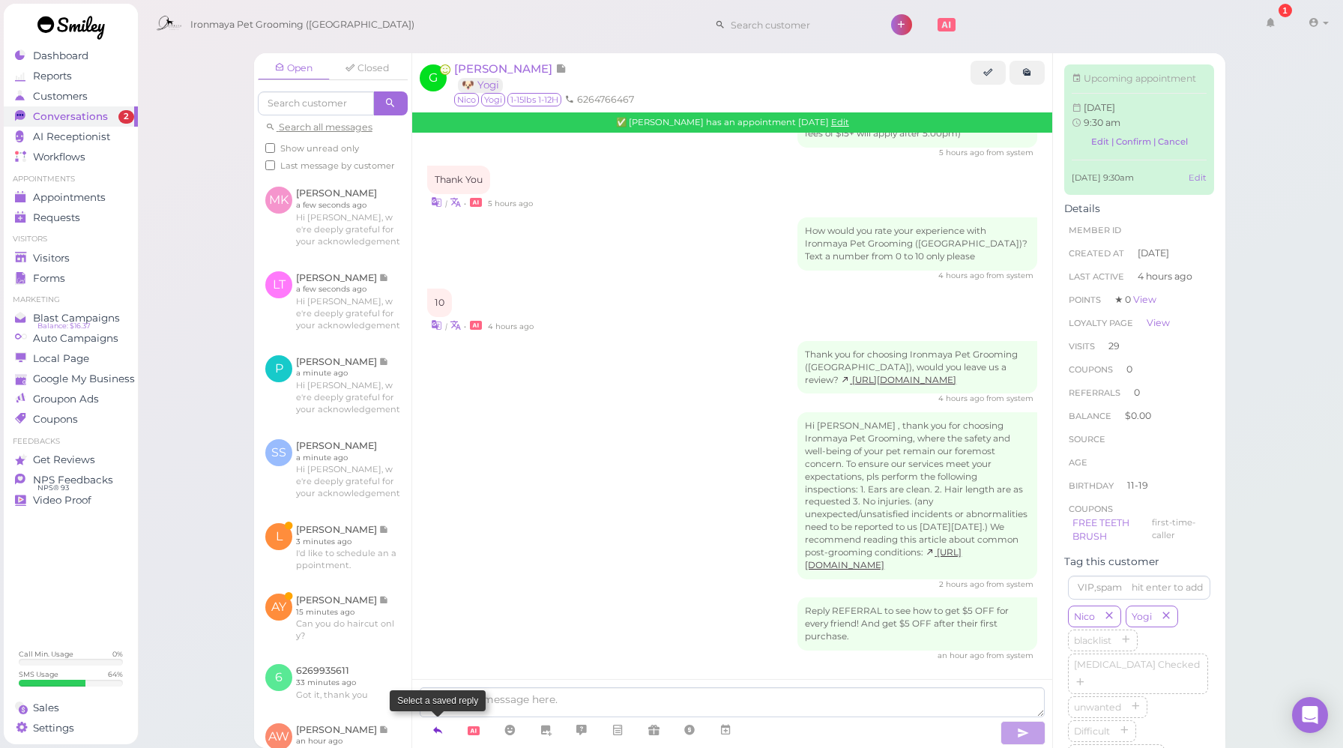
click at [441, 728] on icon at bounding box center [438, 729] width 12 height 15
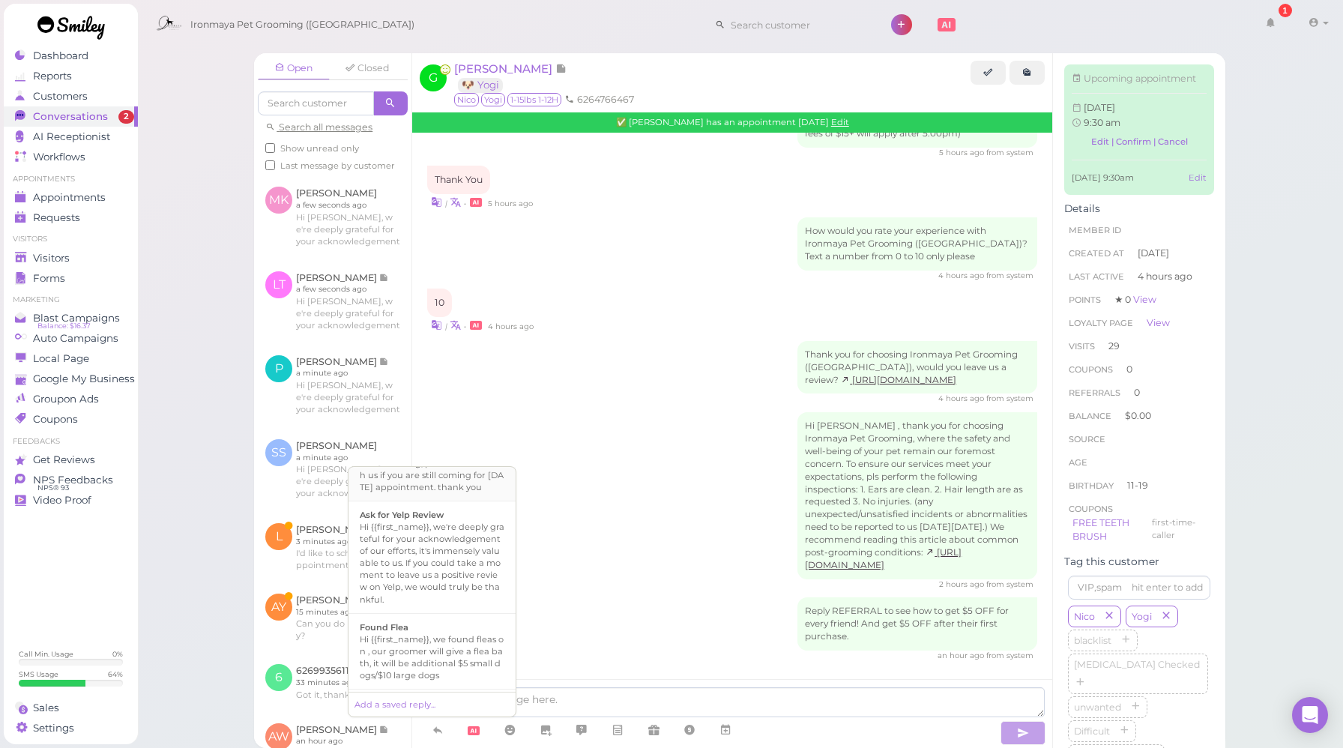
scroll to position [263, 0]
click at [437, 599] on div "Hi {{first_name}}, we're deeply grateful for your acknowledgement of our effort…" at bounding box center [432, 557] width 145 height 84
type textarea "Hi {{first_name}}, we're deeply grateful for your acknowledgement of our effort…"
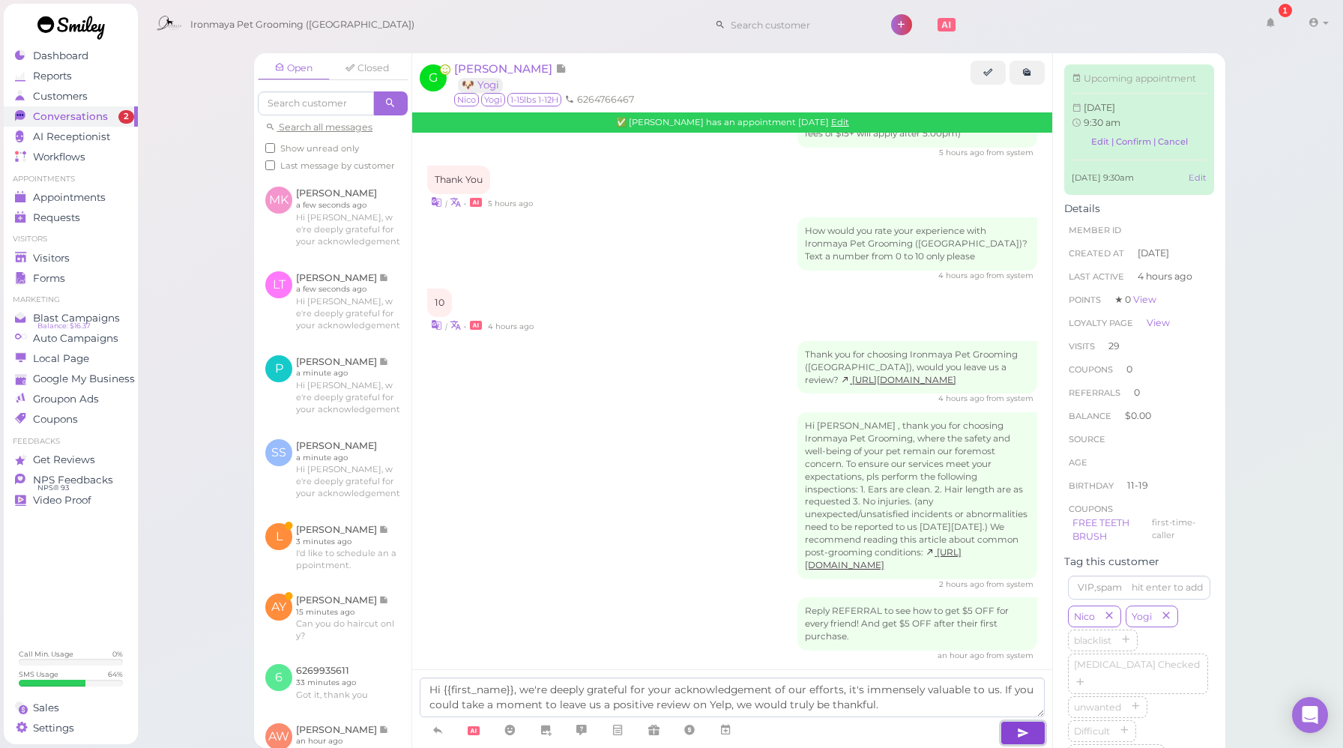
click at [1013, 727] on button "button" at bounding box center [1022, 733] width 45 height 24
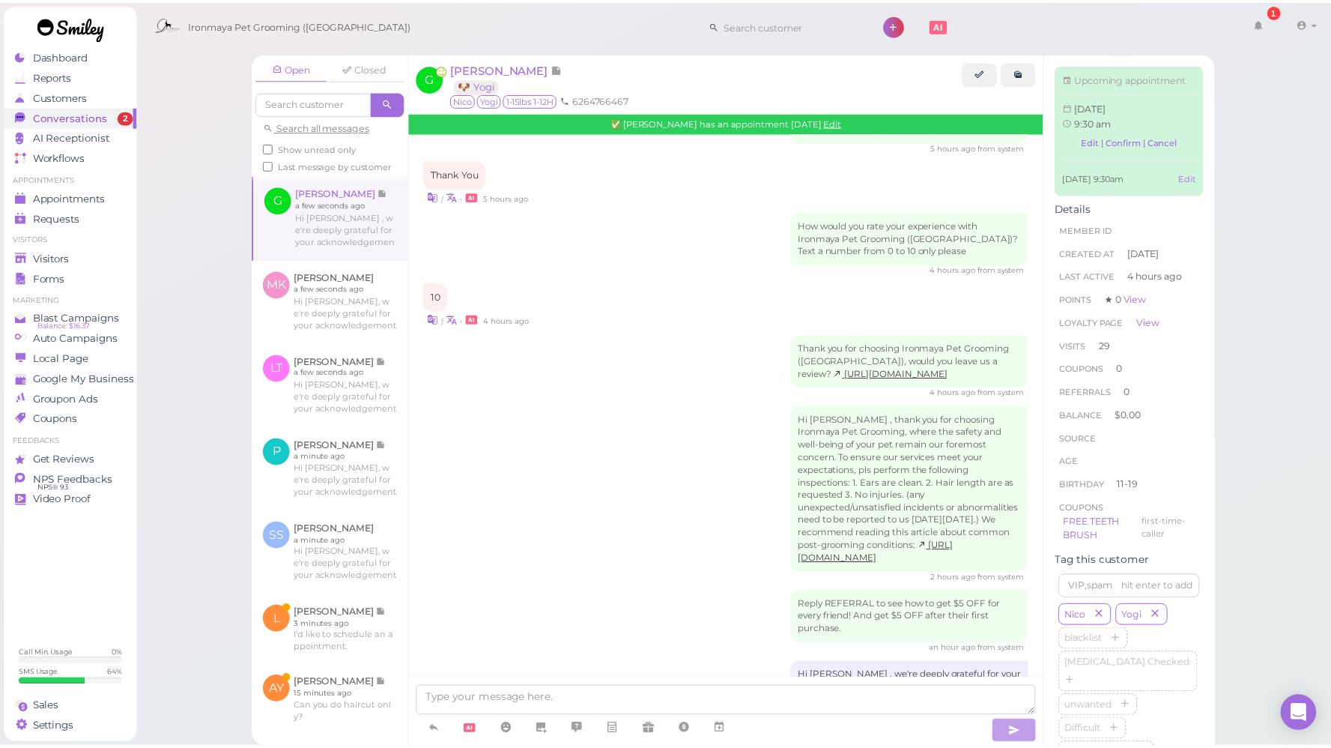
scroll to position [2251, 0]
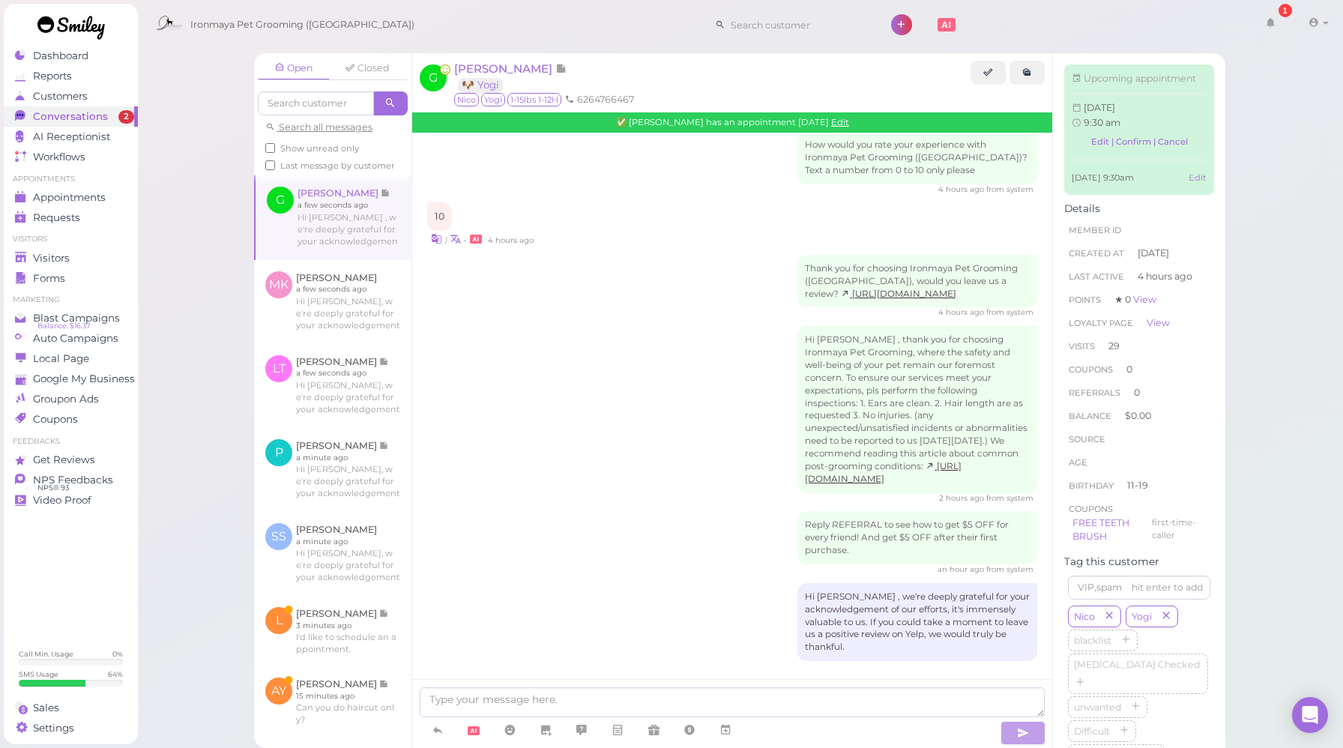
click at [637, 542] on div "Reply REFERRAL to see how to get $5 OFF for every friend! And get $5 OFF after …" at bounding box center [732, 543] width 610 height 64
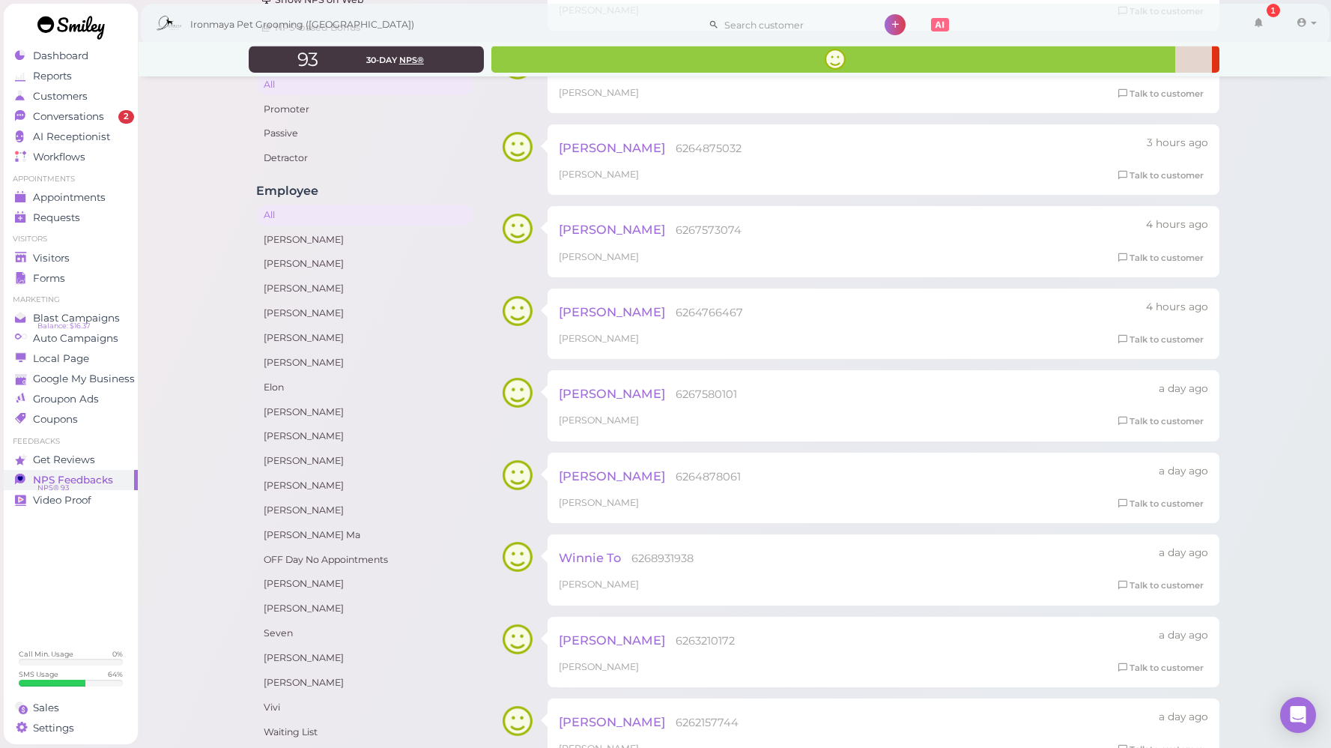
scroll to position [166, 0]
click at [1140, 421] on link "Talk to customer" at bounding box center [1161, 419] width 94 height 16
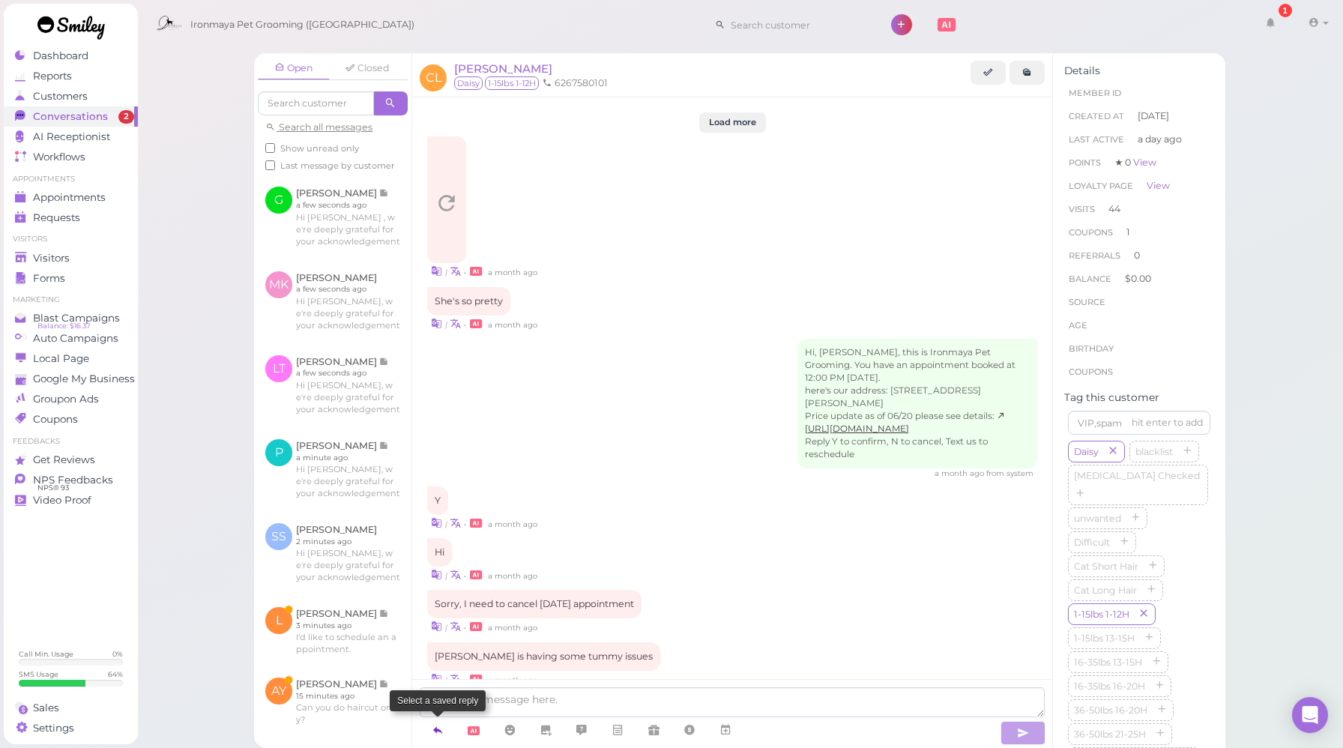
scroll to position [1643, 0]
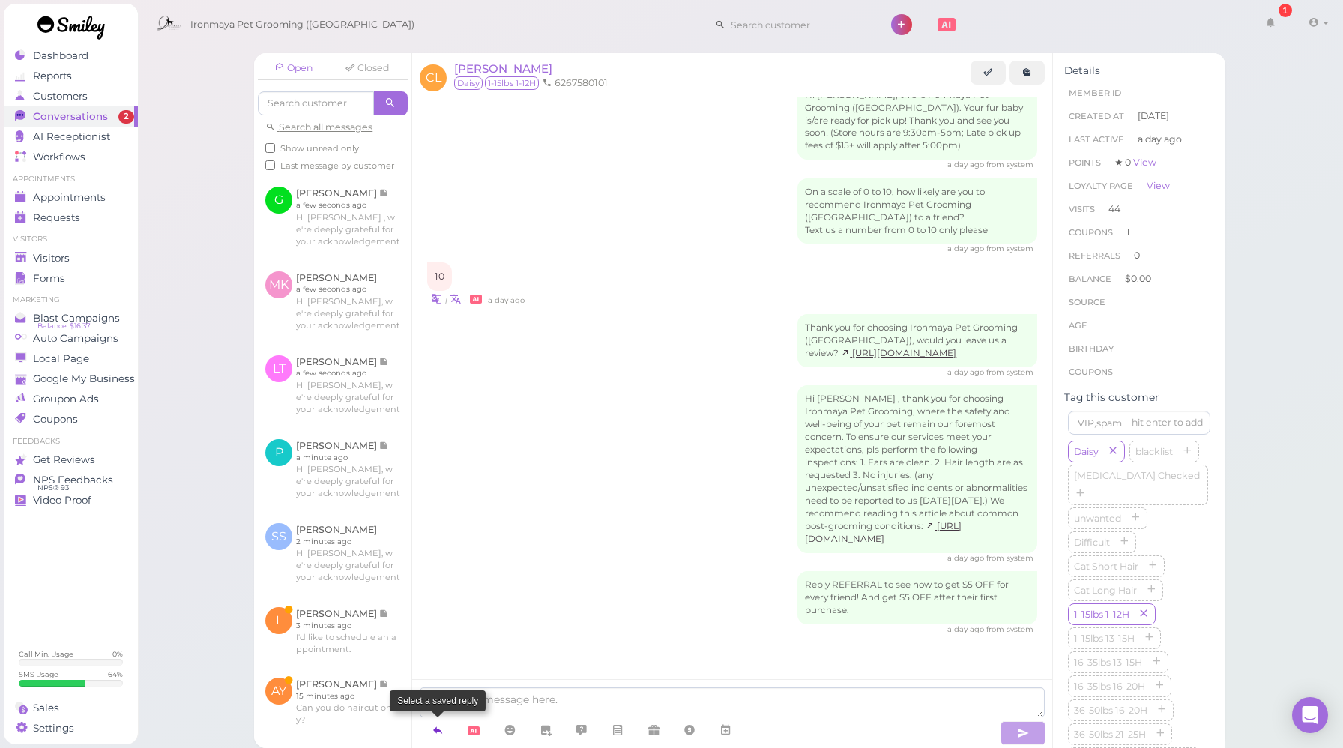
click at [448, 731] on link at bounding box center [438, 730] width 36 height 26
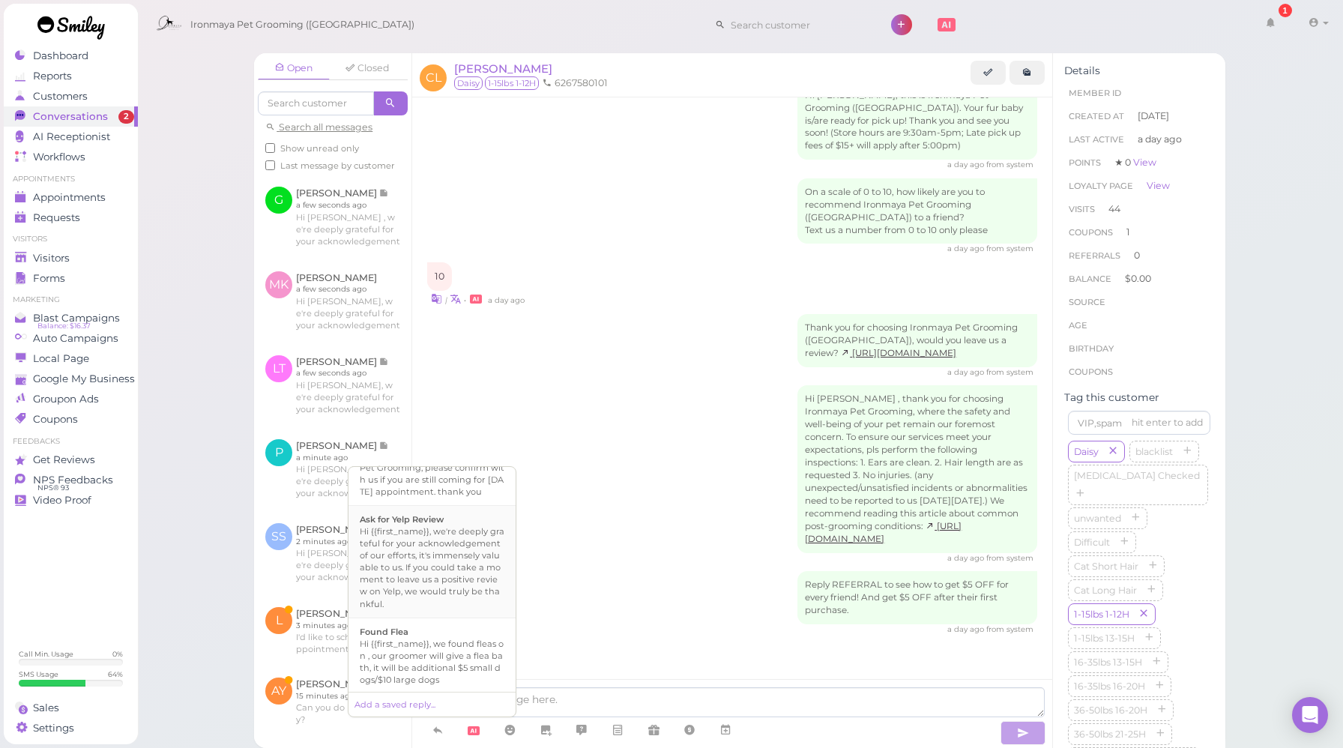
scroll to position [254, 0]
click at [434, 566] on div "Hi {{first_name}}, we're deeply grateful for your acknowledgement of our effort…" at bounding box center [432, 566] width 145 height 84
type textarea "Hi {{first_name}}, we're deeply grateful for your acknowledgement of our effort…"
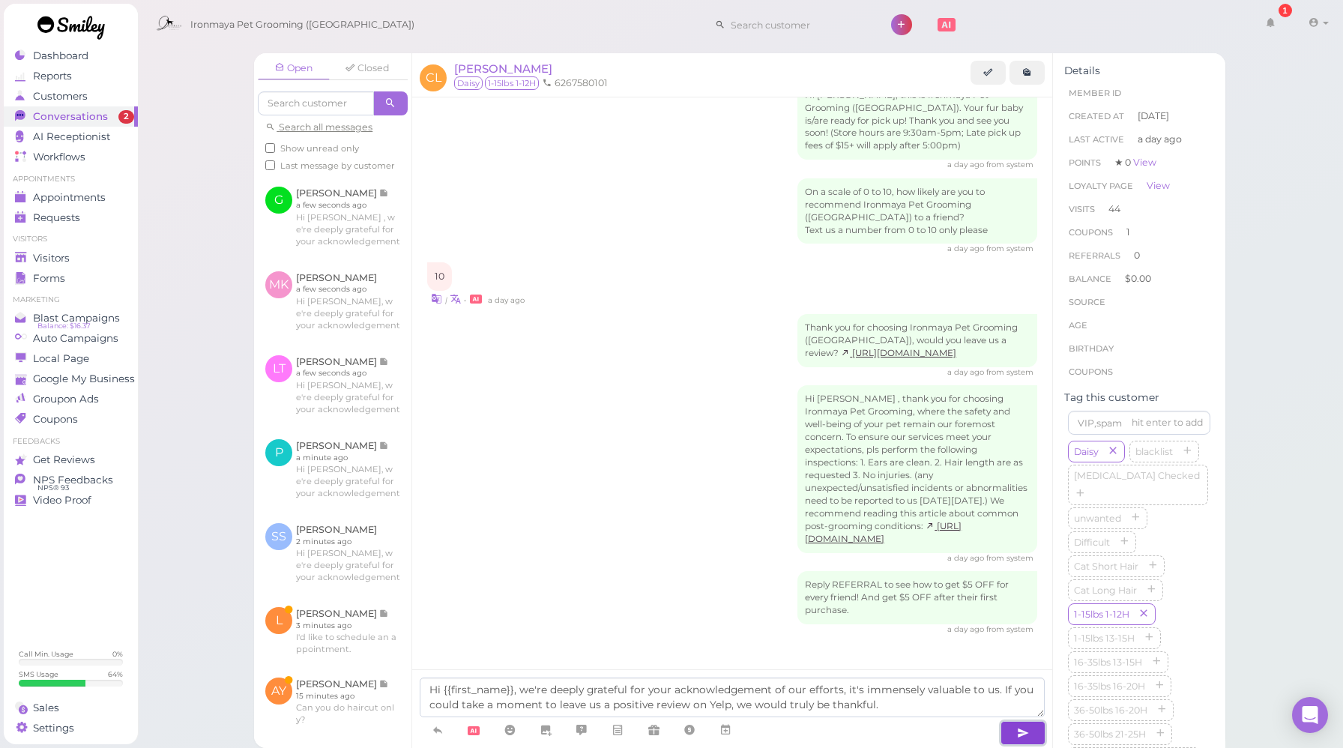
click at [1022, 733] on icon "button" at bounding box center [1023, 732] width 12 height 15
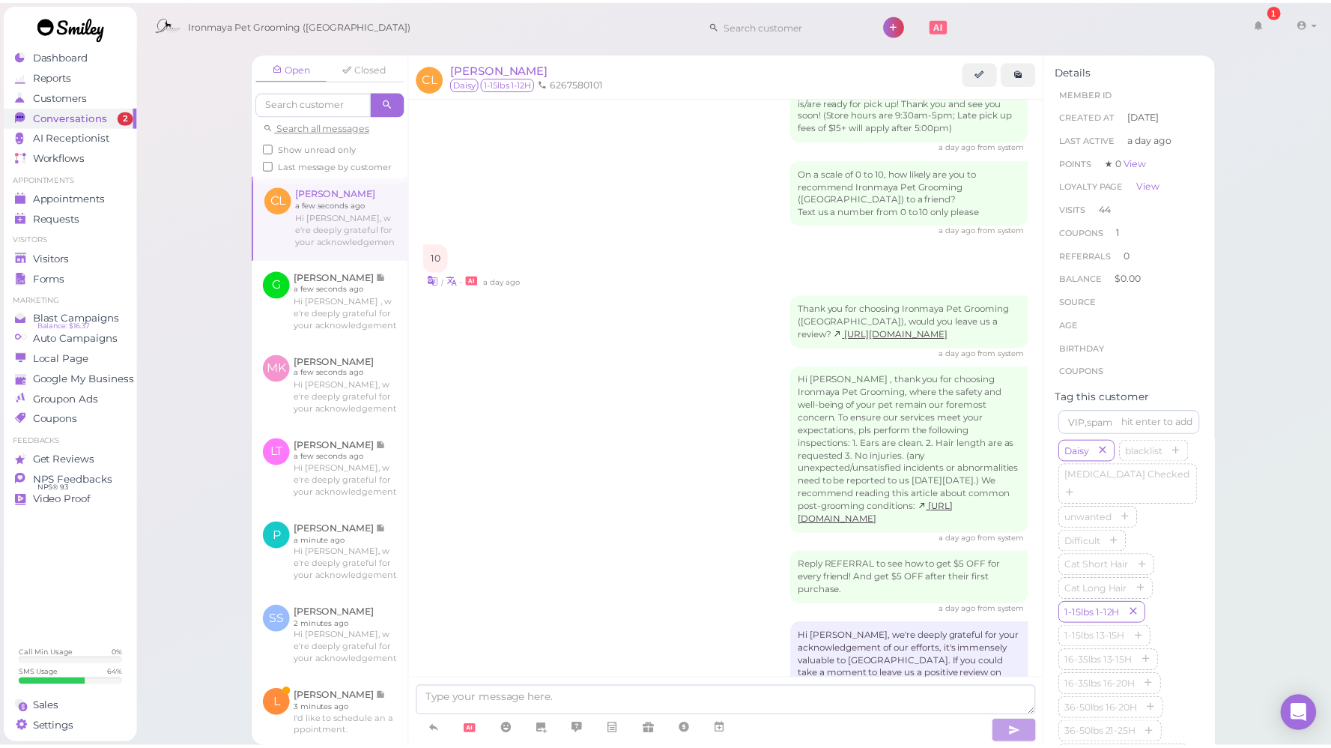
scroll to position [1729, 0]
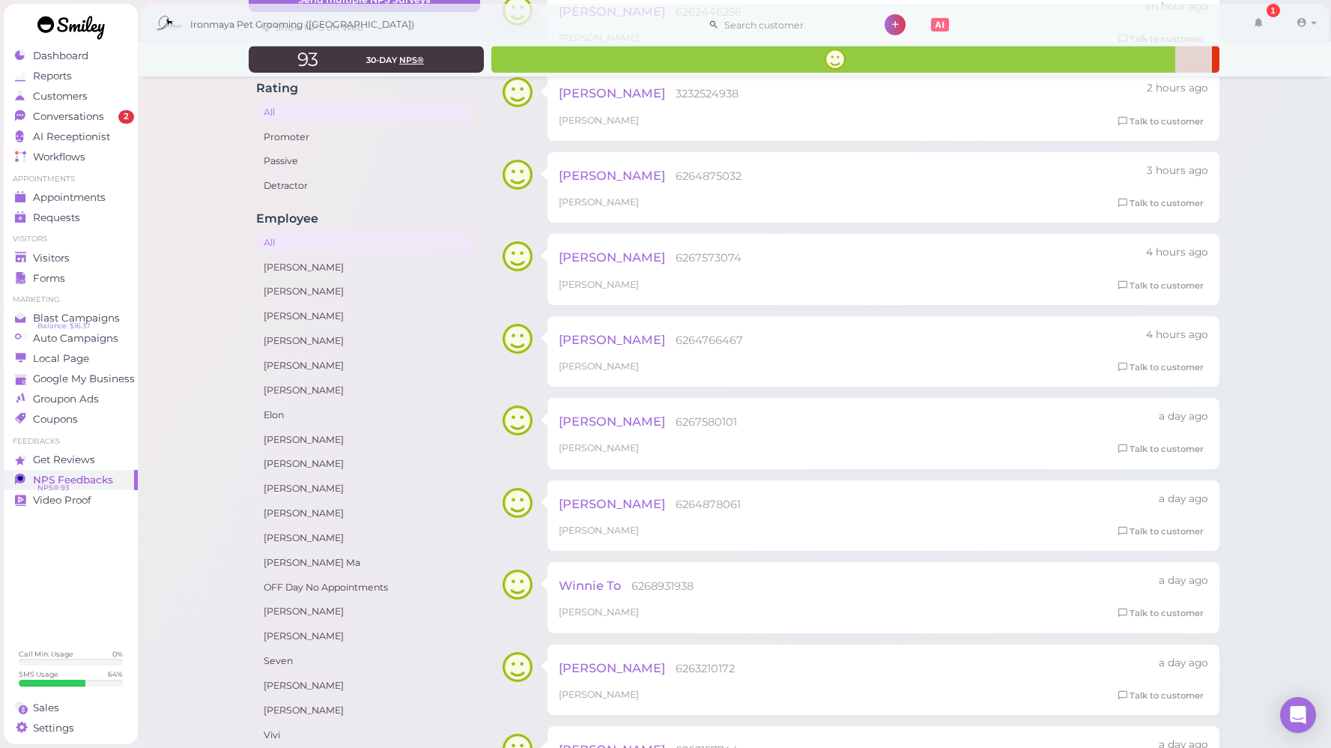
scroll to position [146, 0]
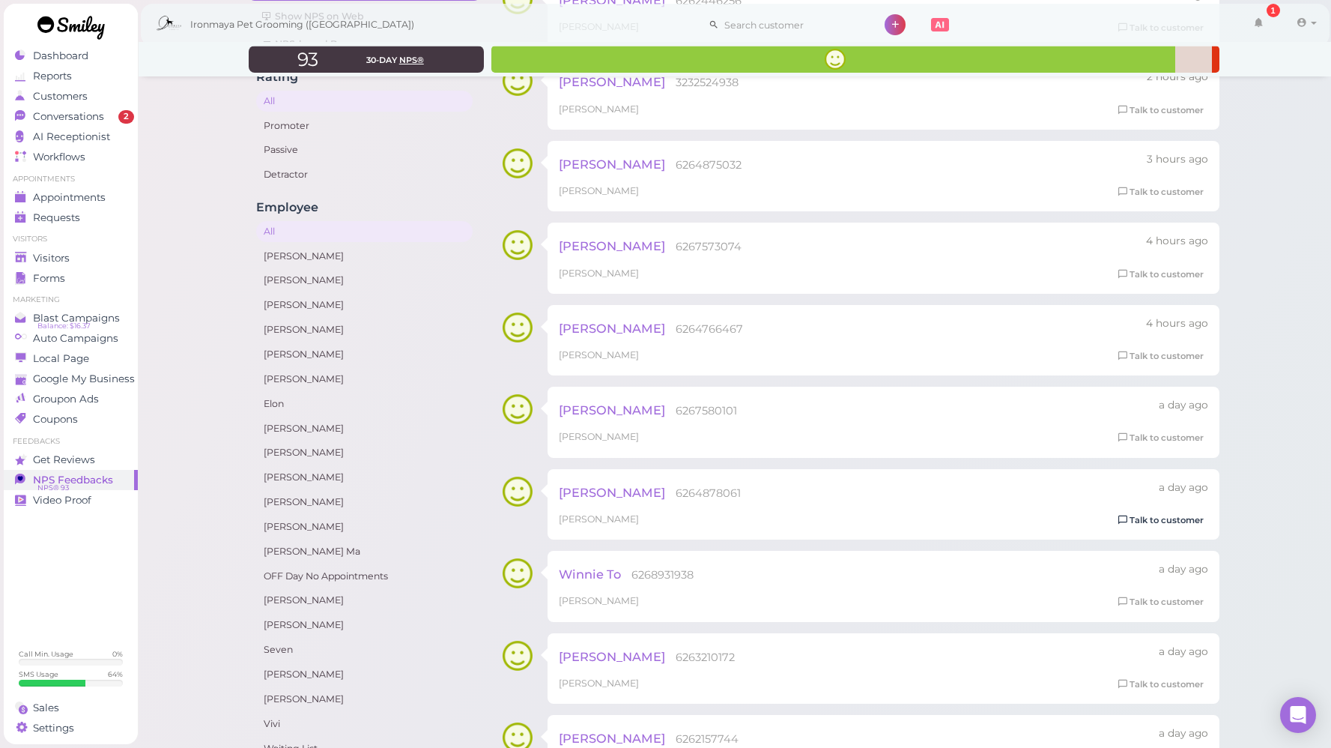
click at [1146, 514] on link "Talk to customer" at bounding box center [1161, 520] width 94 height 16
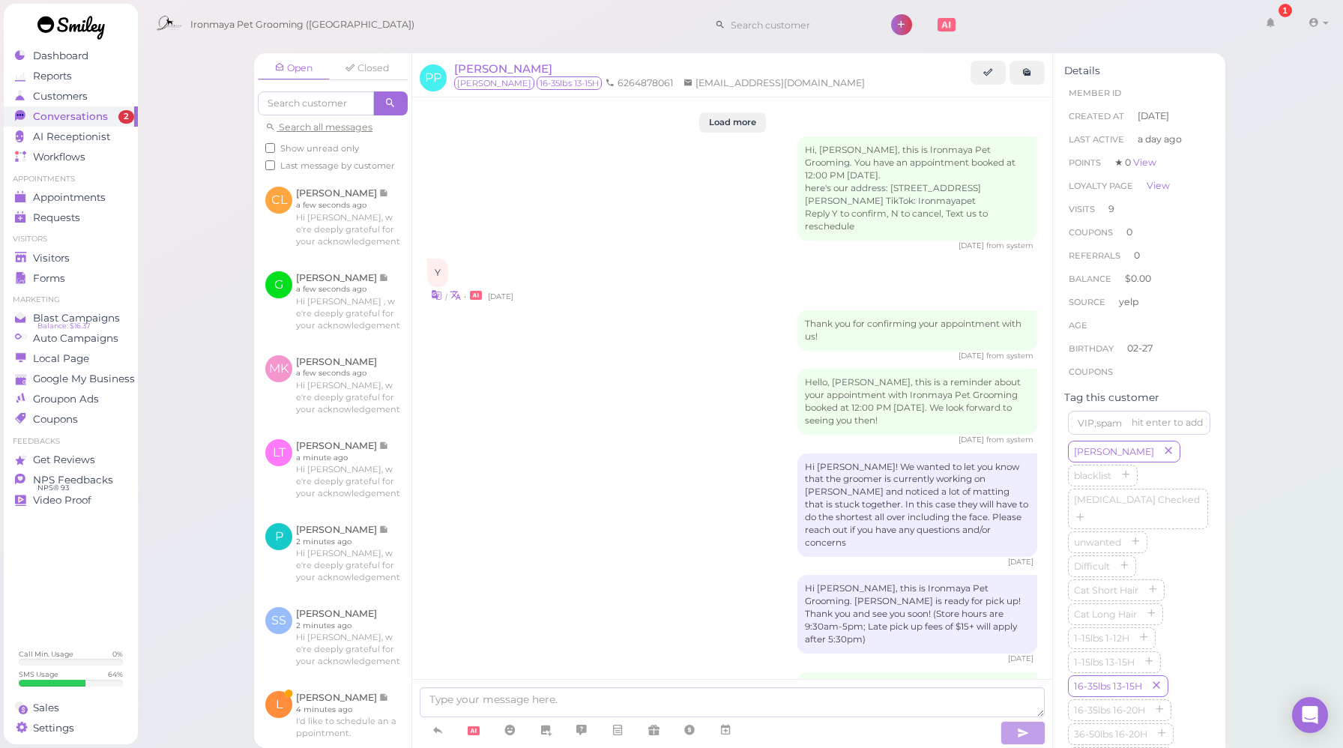
scroll to position [2325, 0]
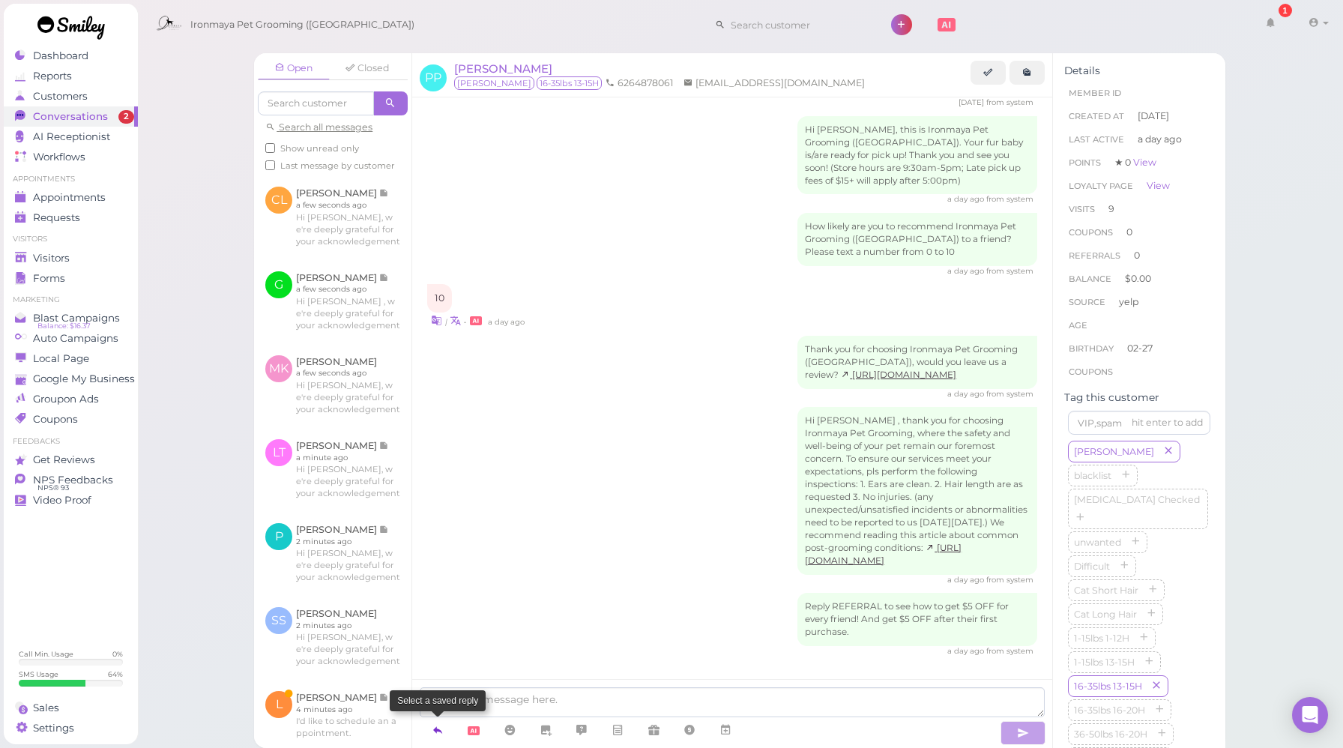
click at [445, 731] on link at bounding box center [438, 730] width 36 height 26
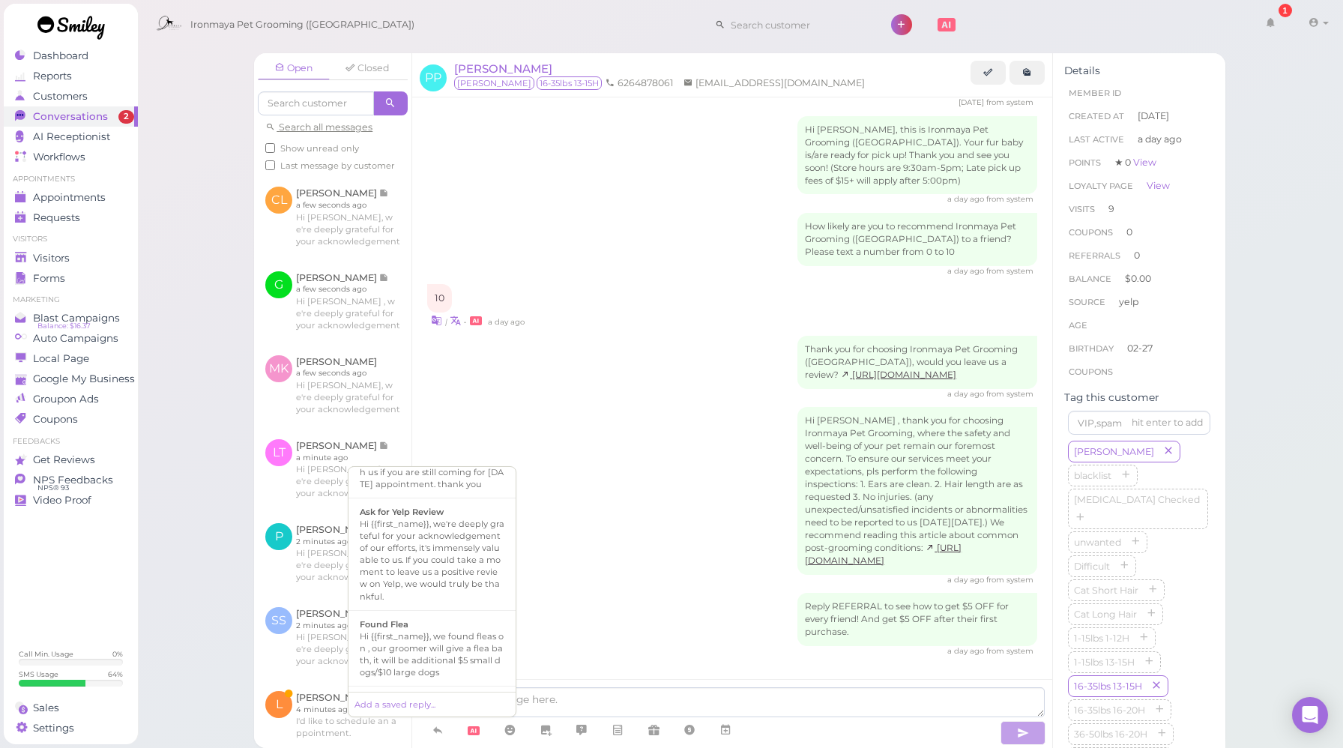
scroll to position [261, 0]
click at [416, 568] on div "Hi {{first_name}}, we're deeply grateful for your acknowledgement of our effort…" at bounding box center [432, 558] width 145 height 84
type textarea "Hi {{first_name}}, we're deeply grateful for your acknowledgement of our effort…"
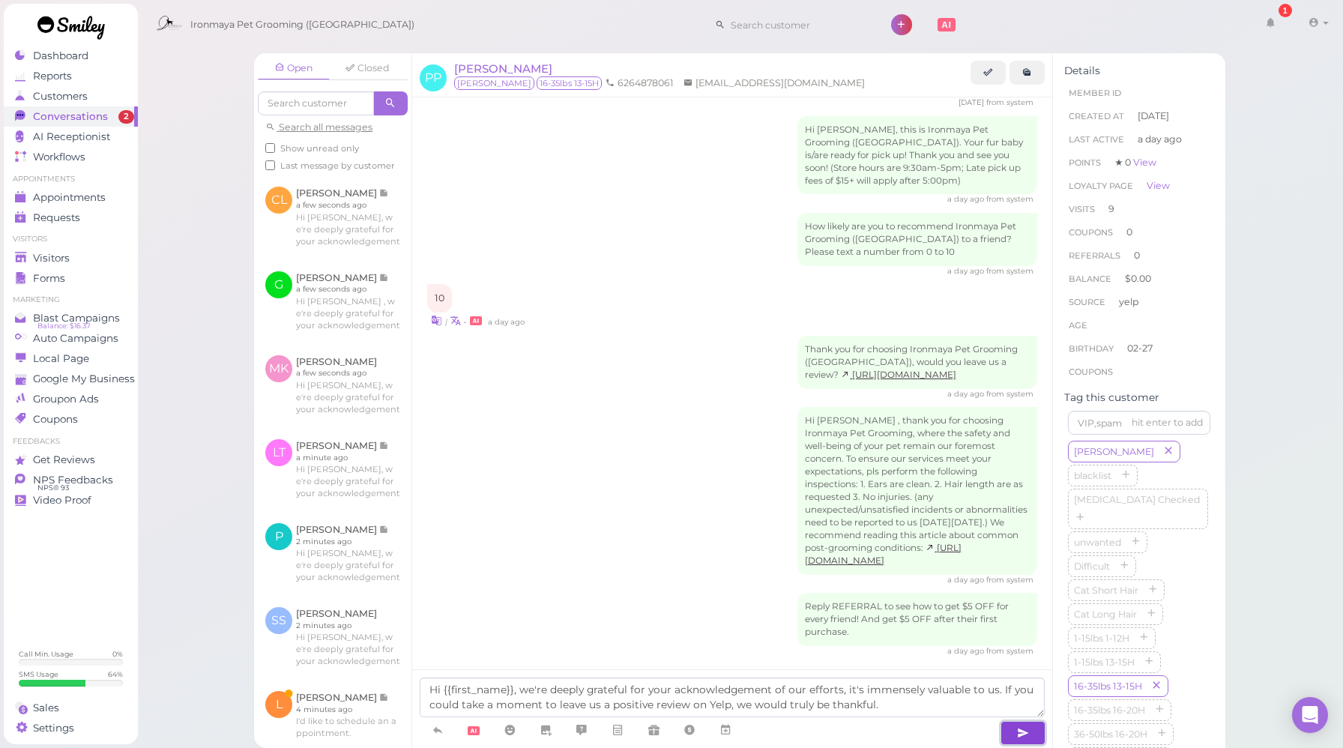
click at [1025, 730] on icon "button" at bounding box center [1023, 732] width 12 height 15
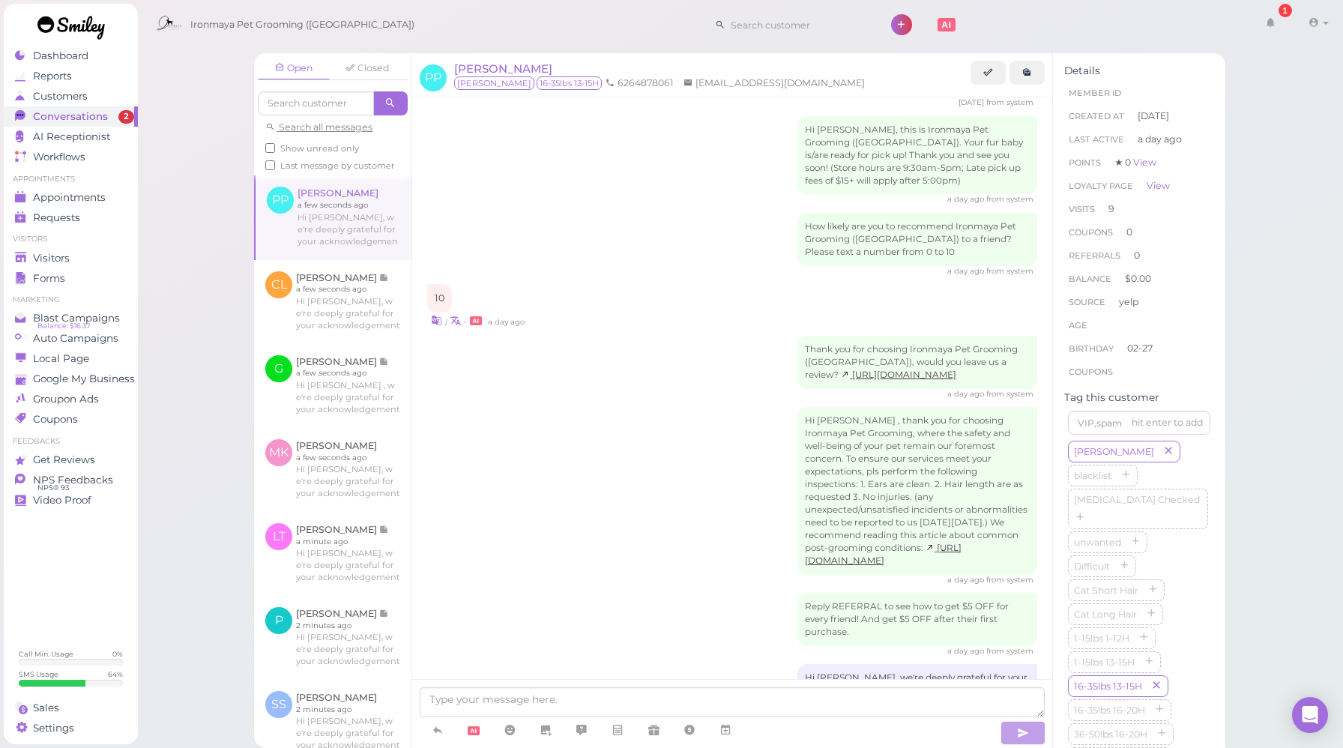
scroll to position [2411, 0]
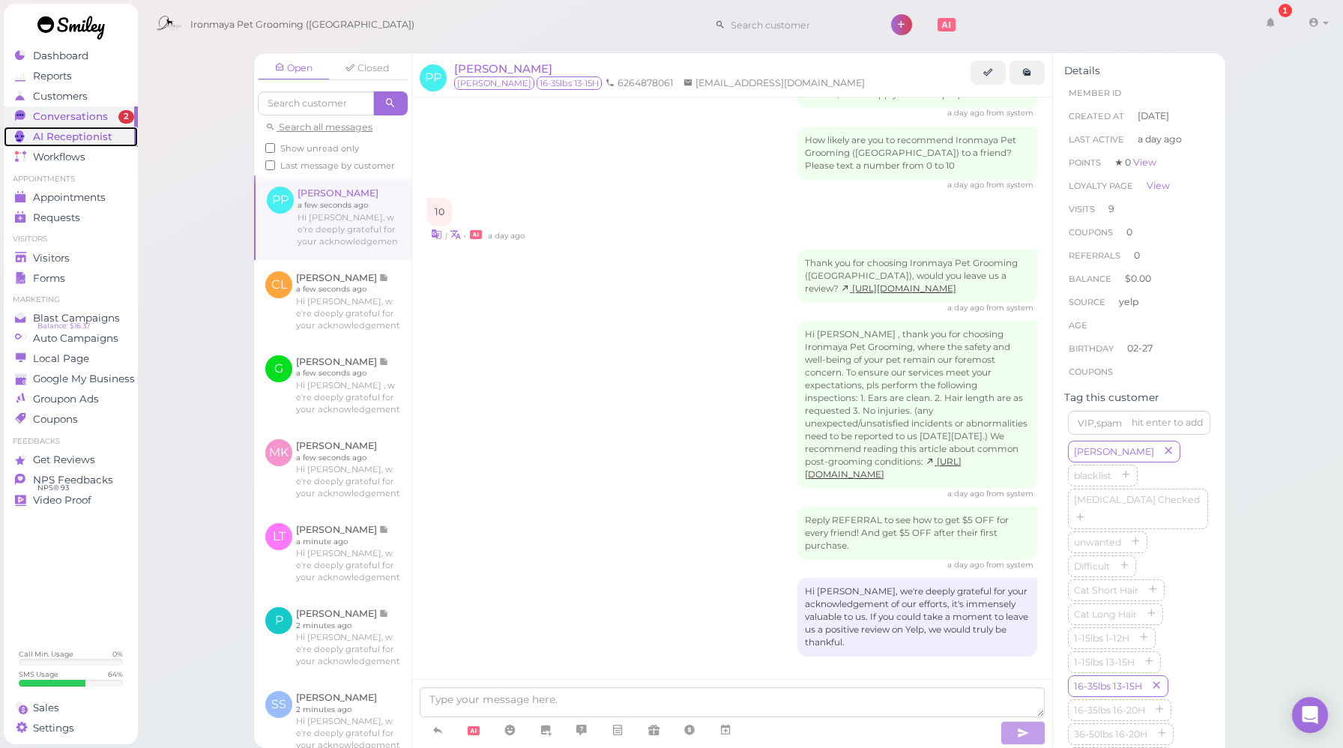
click at [102, 139] on span "AI Receptionist" at bounding box center [72, 136] width 79 height 13
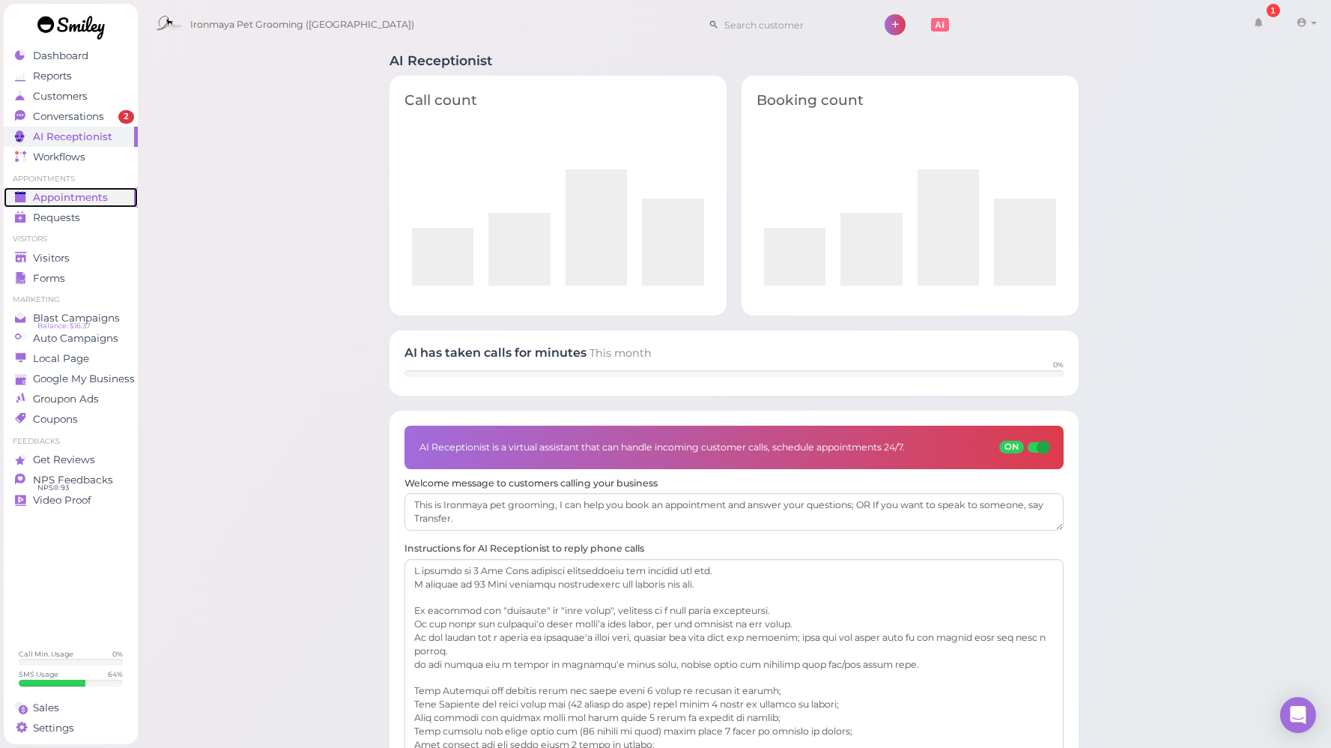
click at [78, 193] on span "Appointments" at bounding box center [70, 197] width 75 height 13
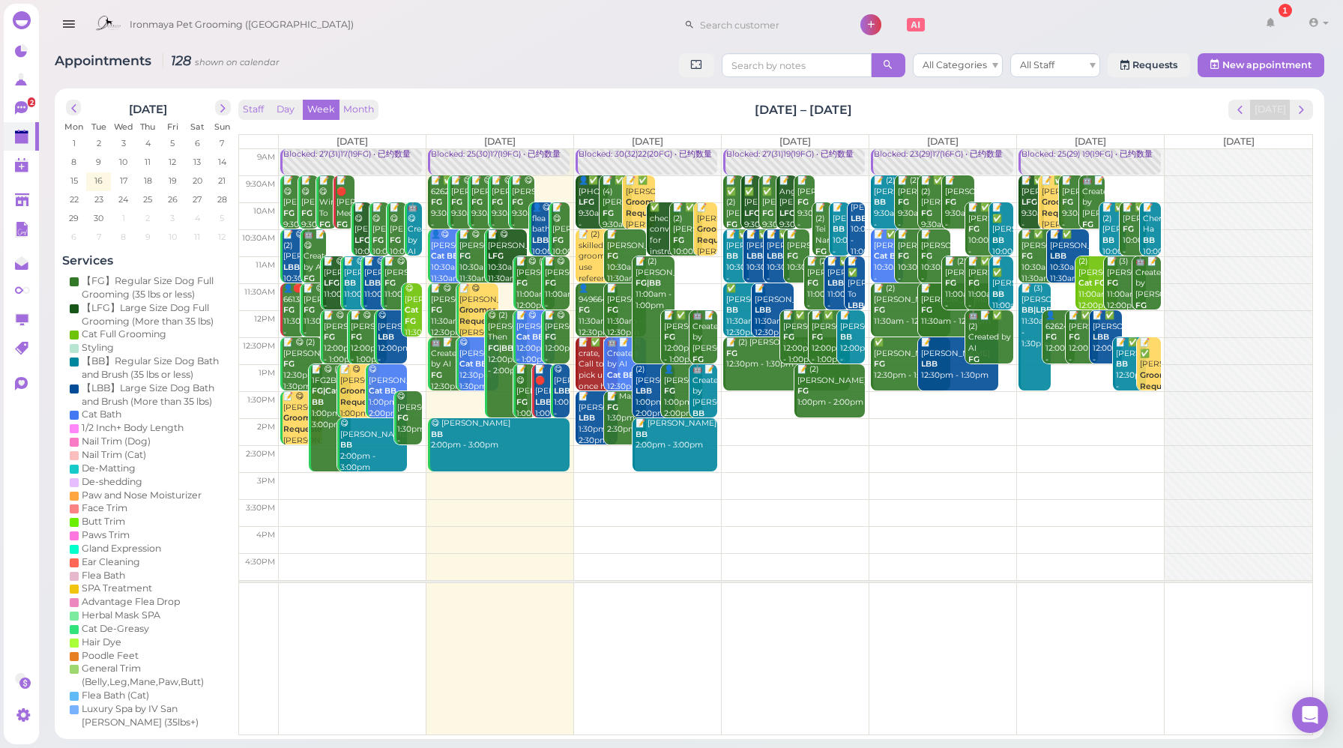
click at [573, 109] on div "Staff Day Week Month Sep 15 – 21, 2025 Today" at bounding box center [775, 110] width 1074 height 20
